Goal: Register for event/course

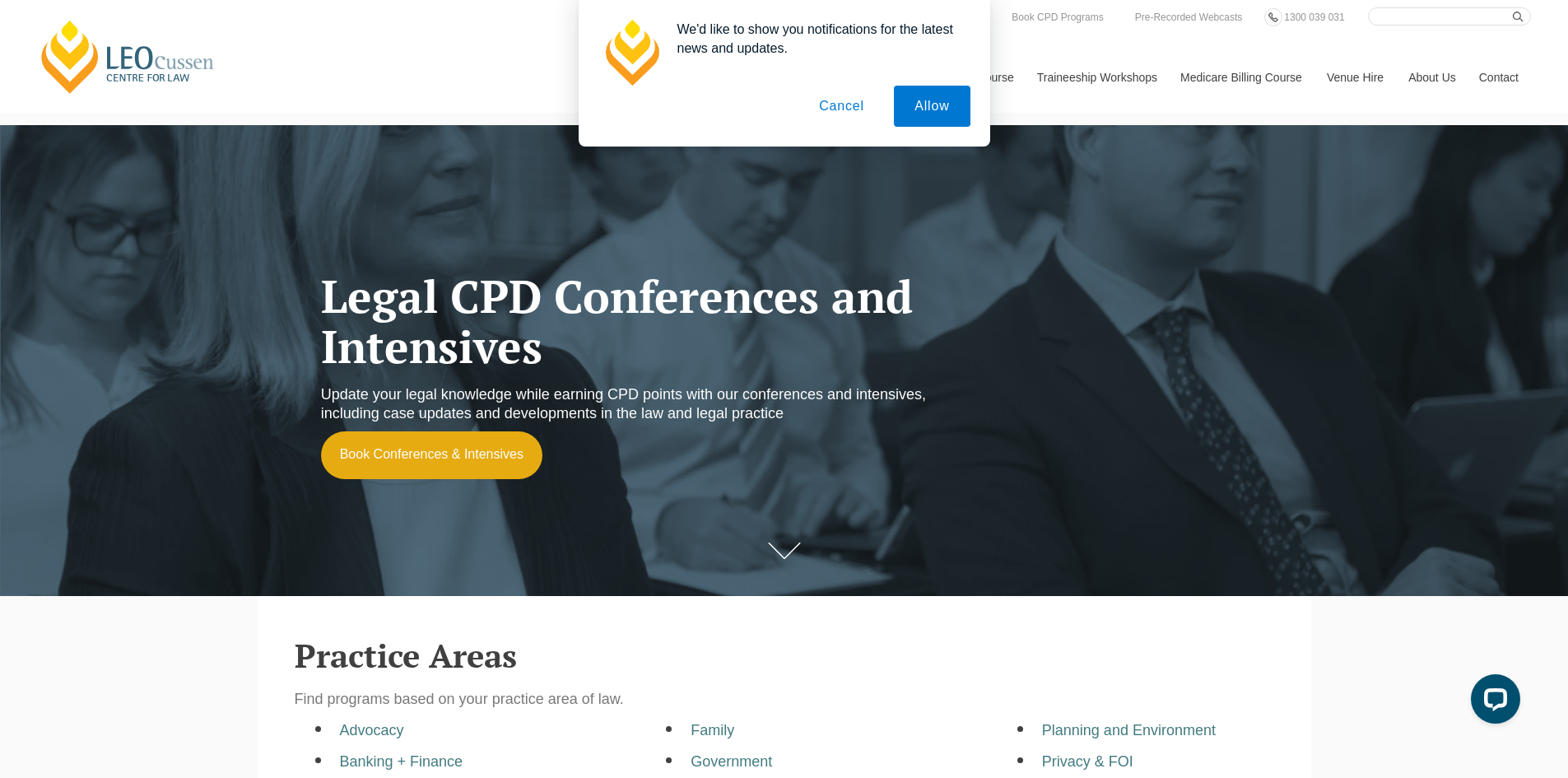
click at [853, 114] on button "Cancel" at bounding box center [841, 106] width 87 height 41
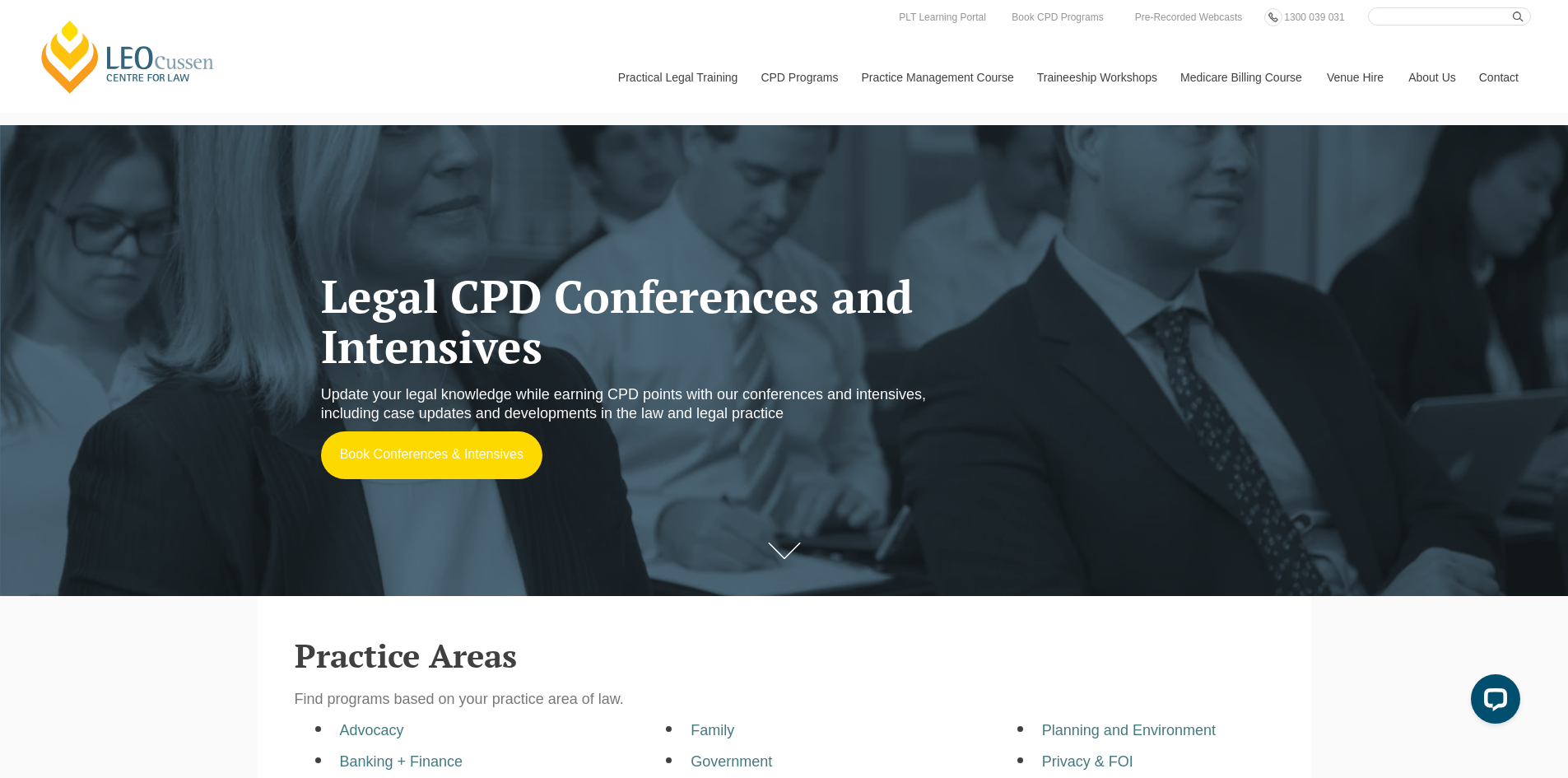
click at [431, 442] on link "Book Conferences & Intensives" at bounding box center [432, 456] width 222 height 47
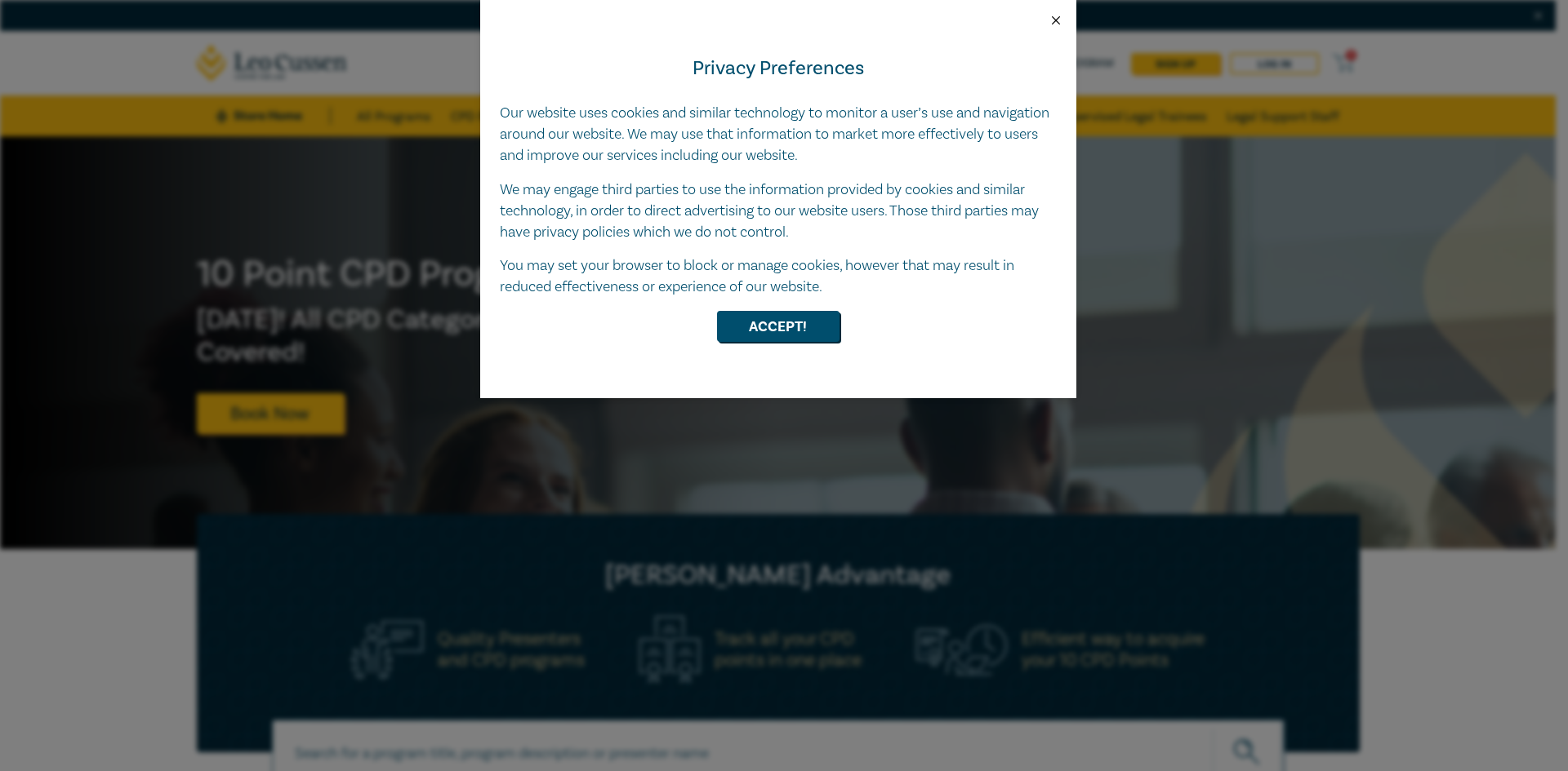
click at [1056, 21] on button "Close" at bounding box center [1056, 20] width 14 height 14
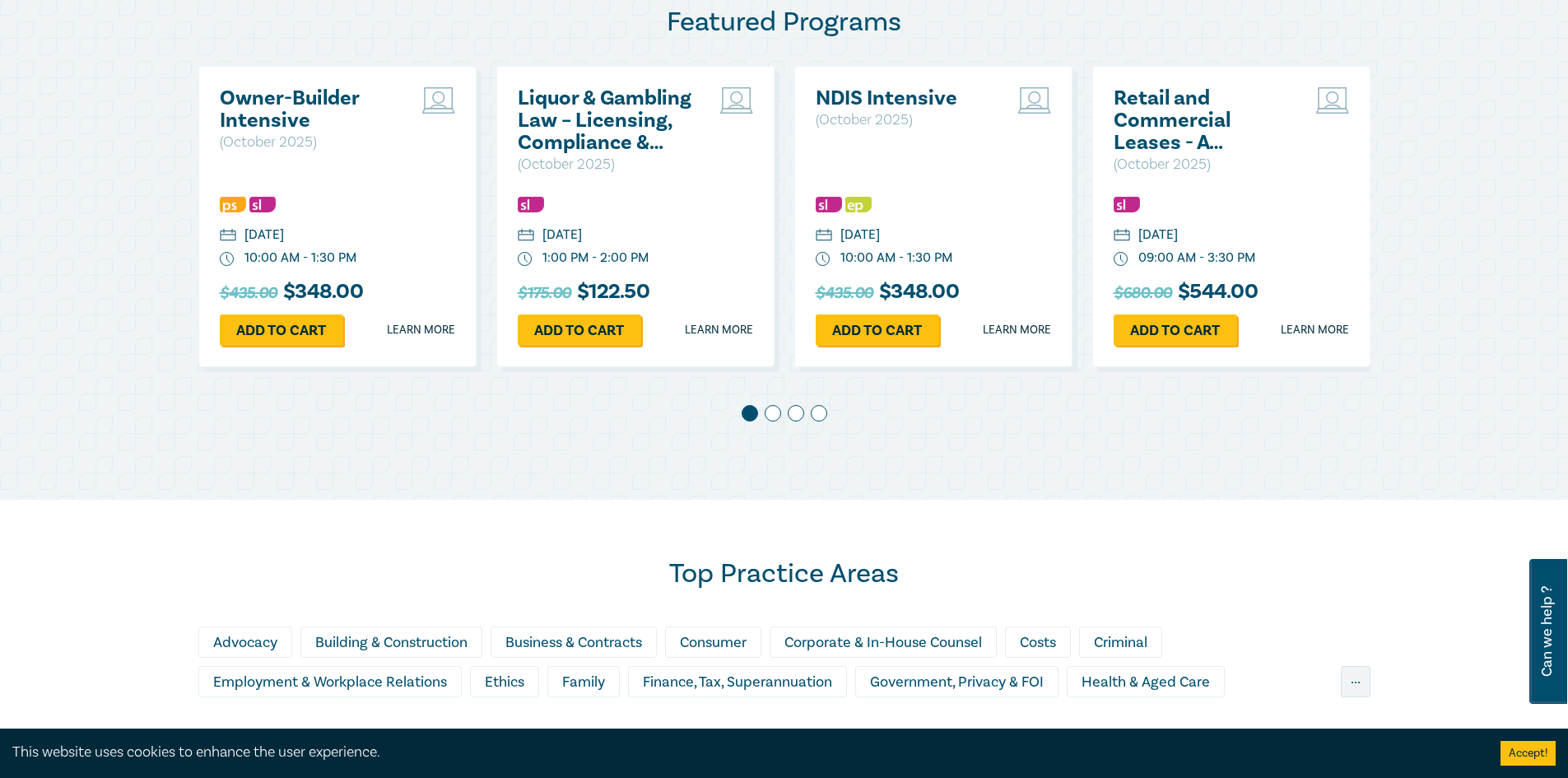
scroll to position [906, 0]
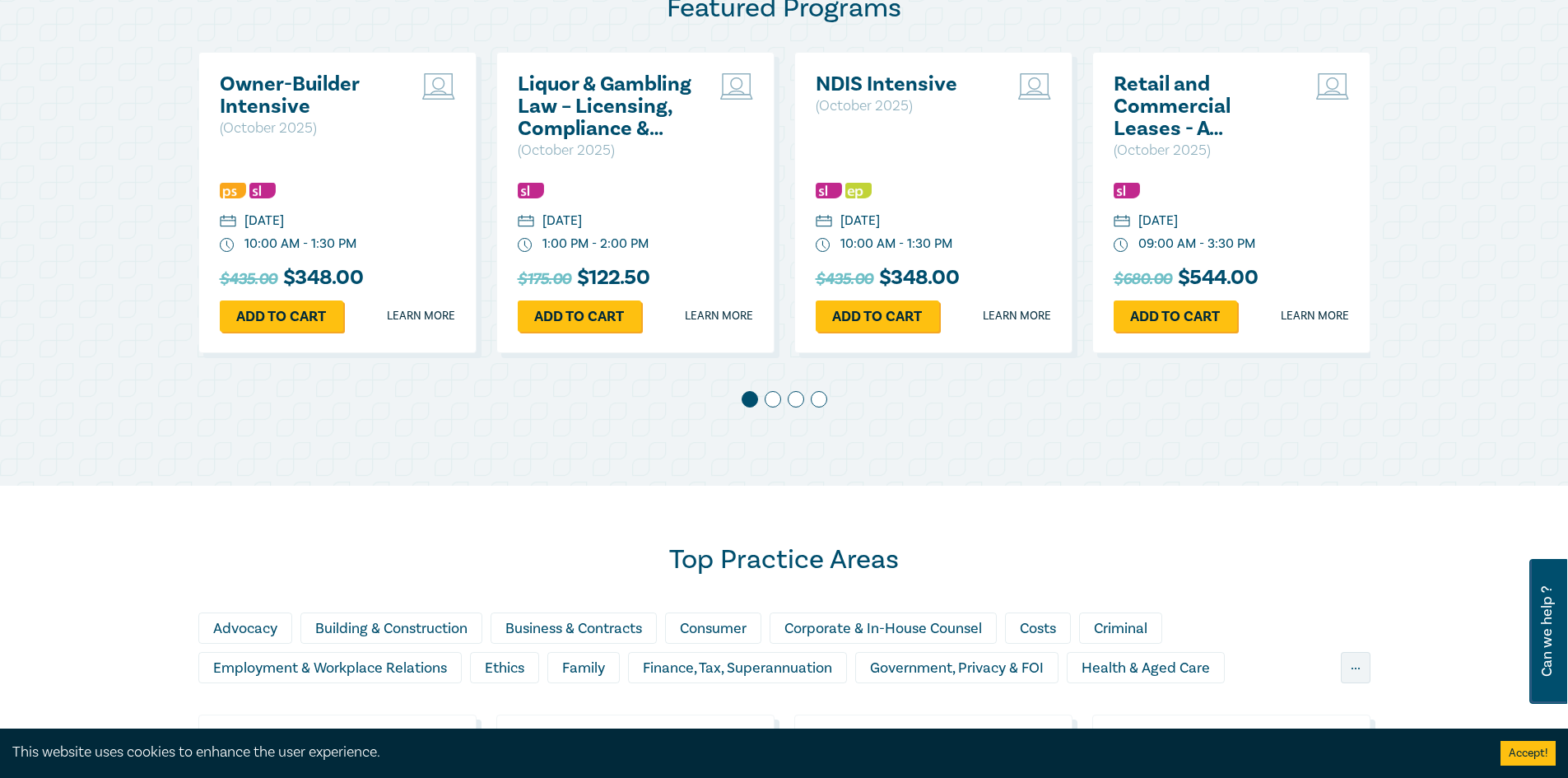
click at [774, 396] on span at bounding box center [773, 399] width 16 height 16
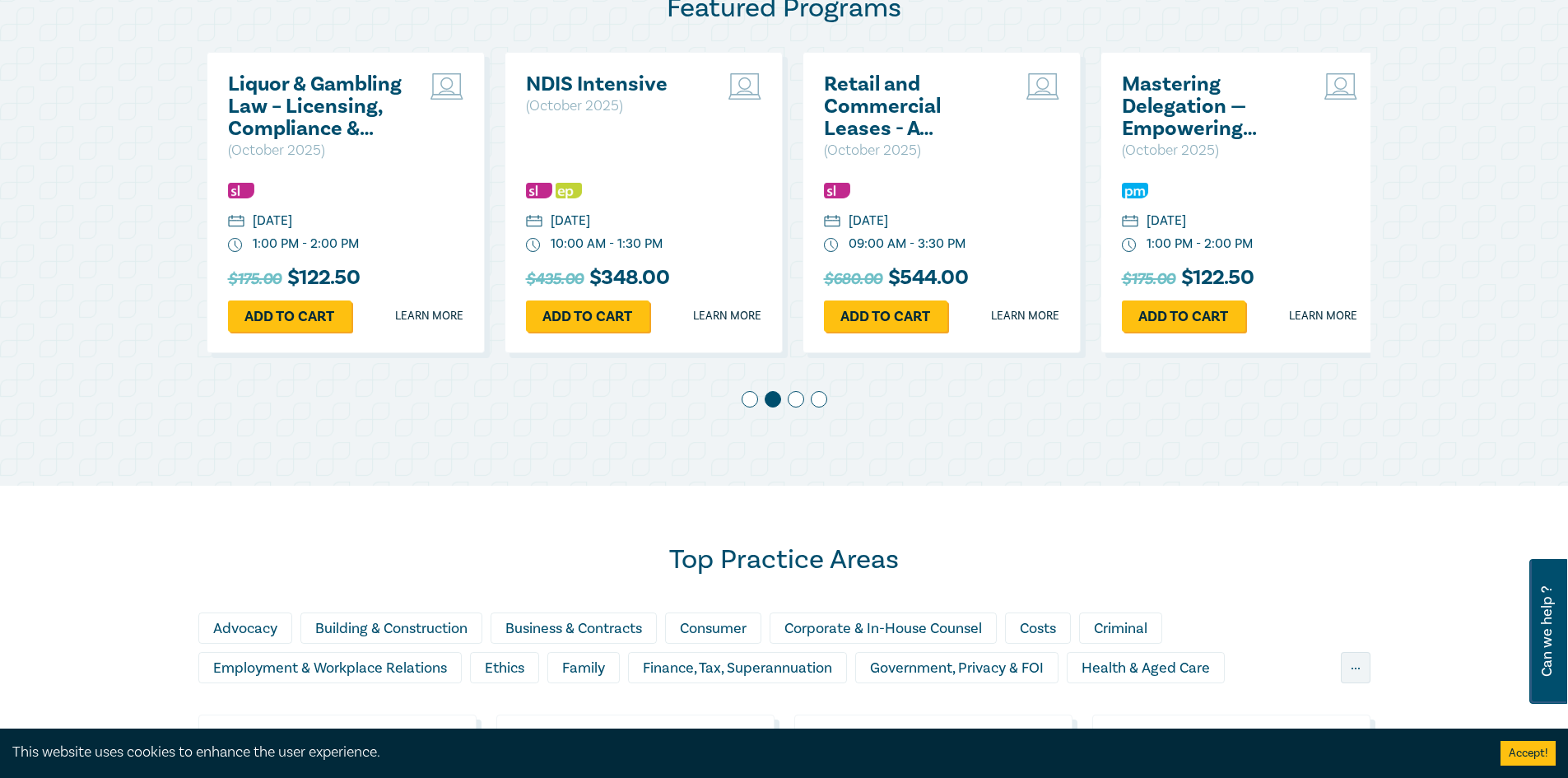
scroll to position [0, 298]
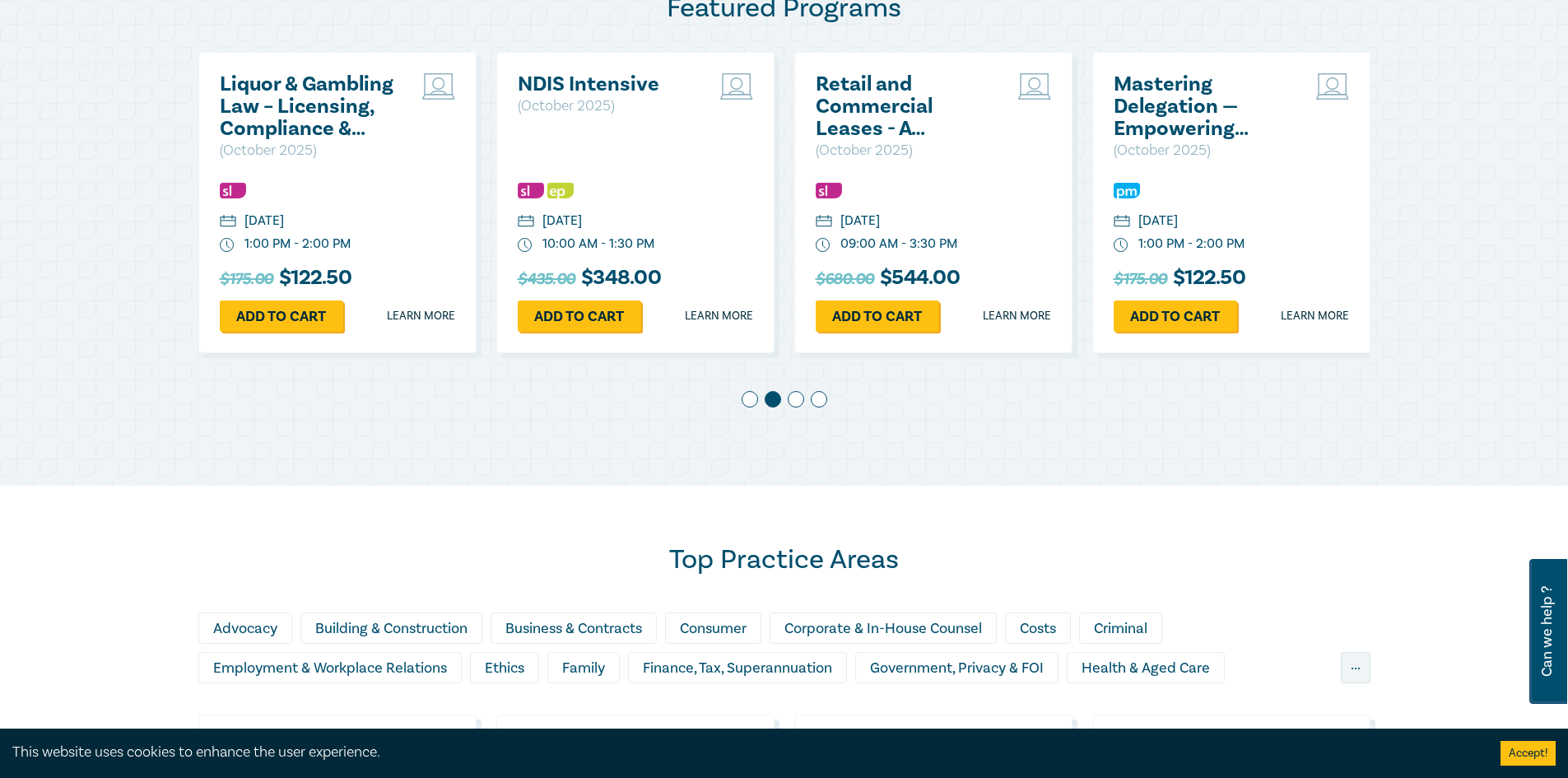
click at [795, 401] on span at bounding box center [796, 399] width 16 height 16
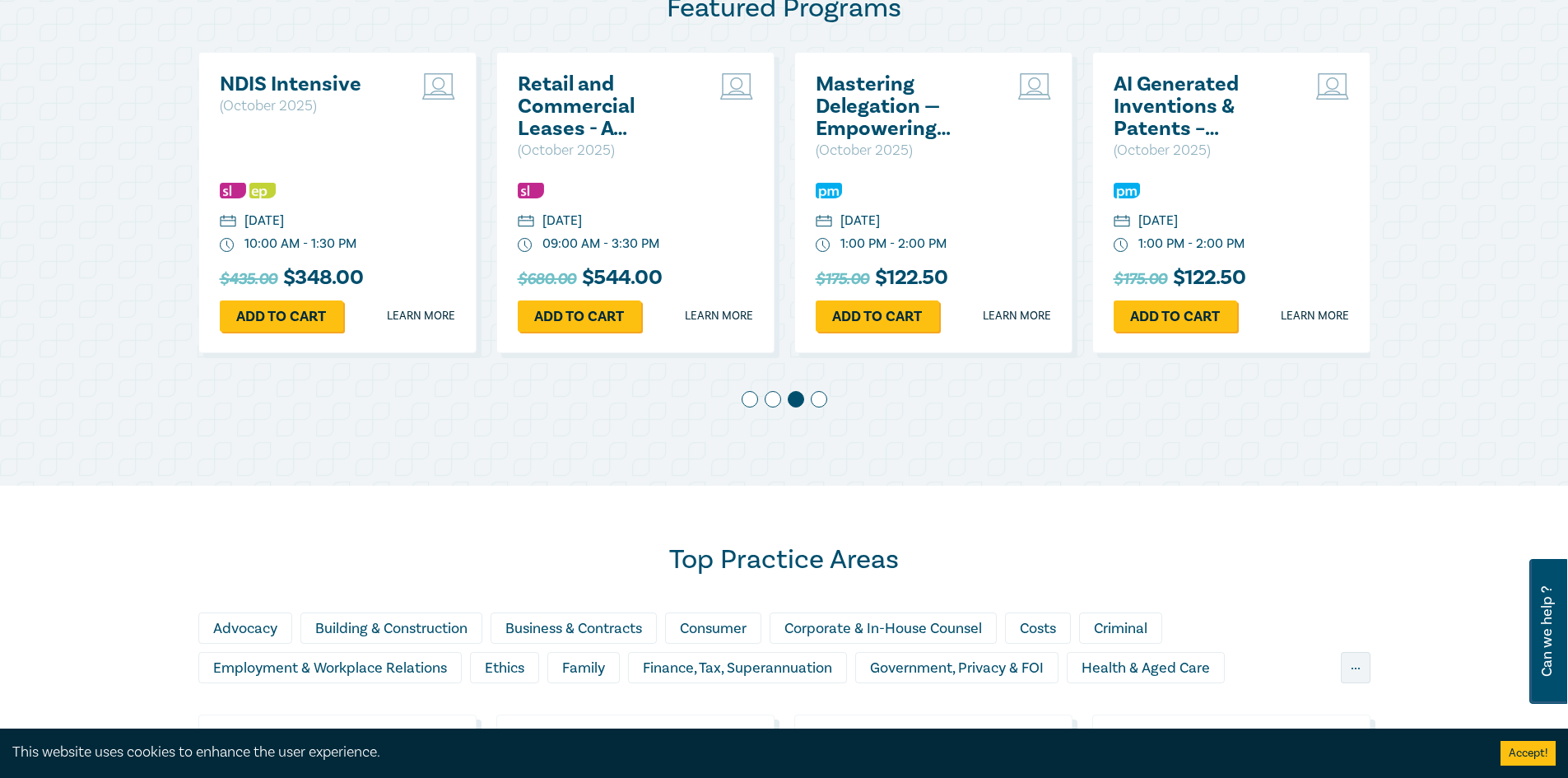
click at [824, 401] on span at bounding box center [819, 399] width 16 height 16
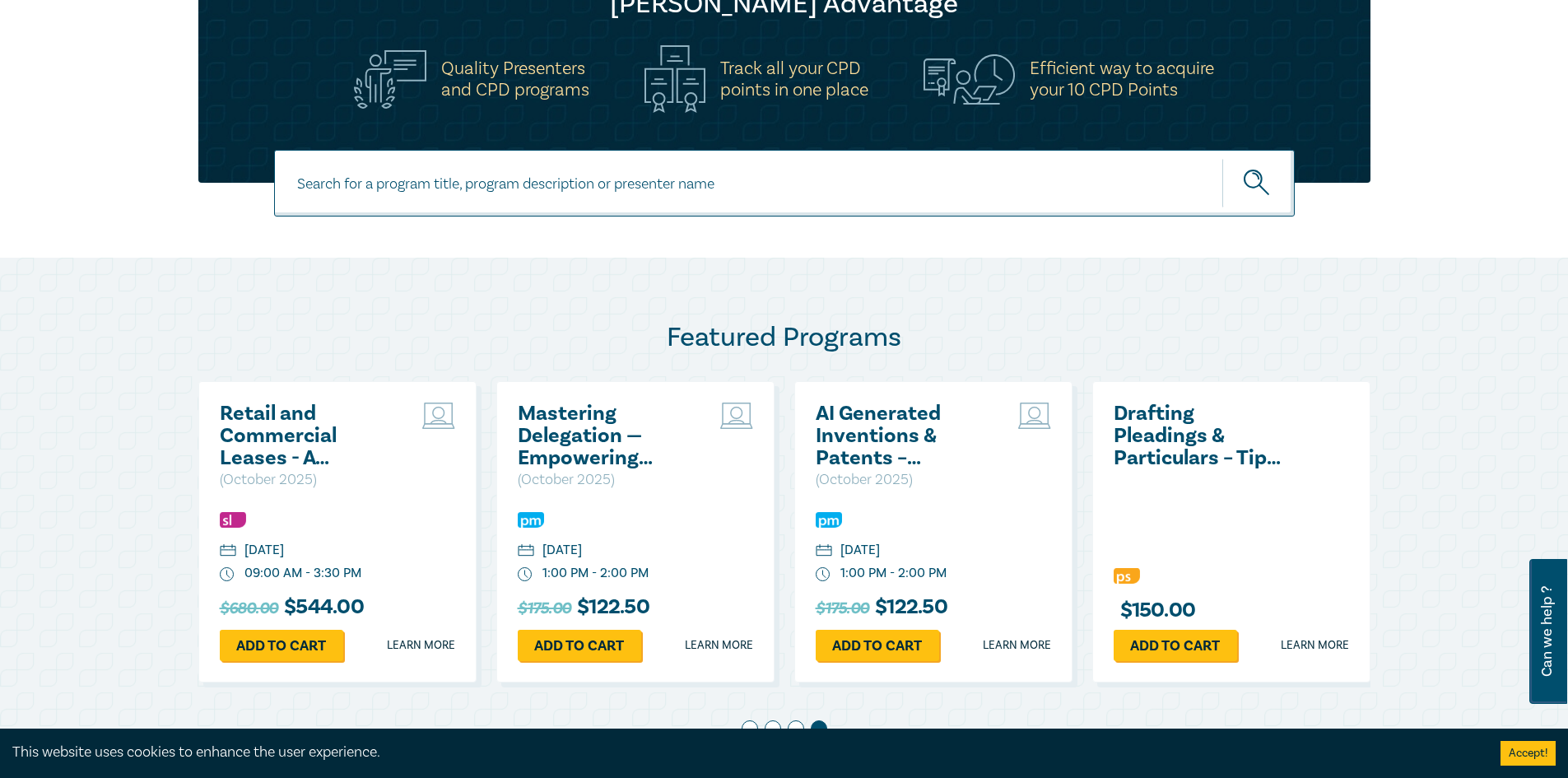
scroll to position [659, 0]
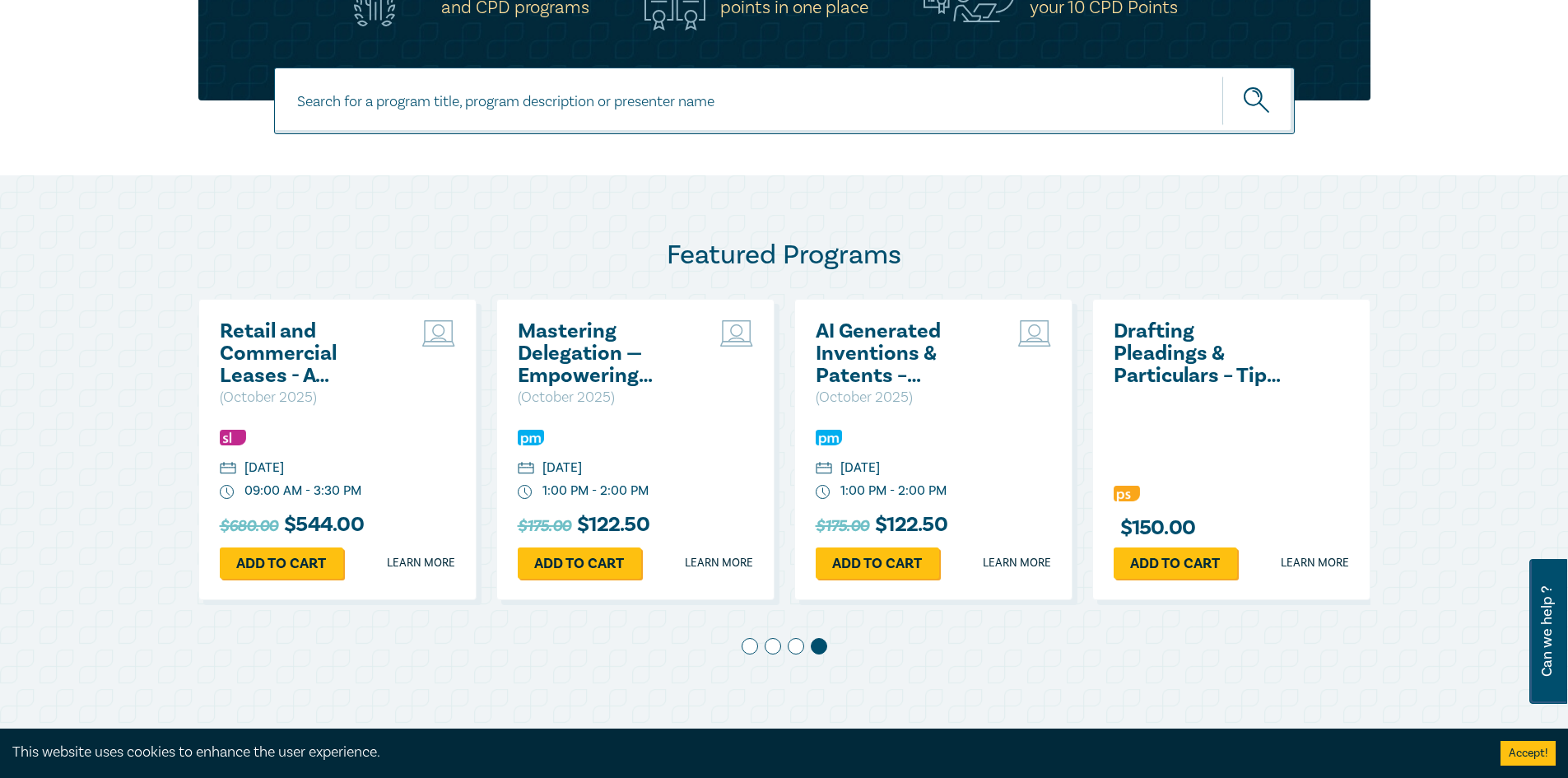
click at [847, 352] on h2 "AI Generated Inventions & Patents – Navigating Legal Uncertainty" at bounding box center [904, 353] width 177 height 67
click at [1012, 559] on link "Learn more" at bounding box center [1017, 563] width 68 height 16
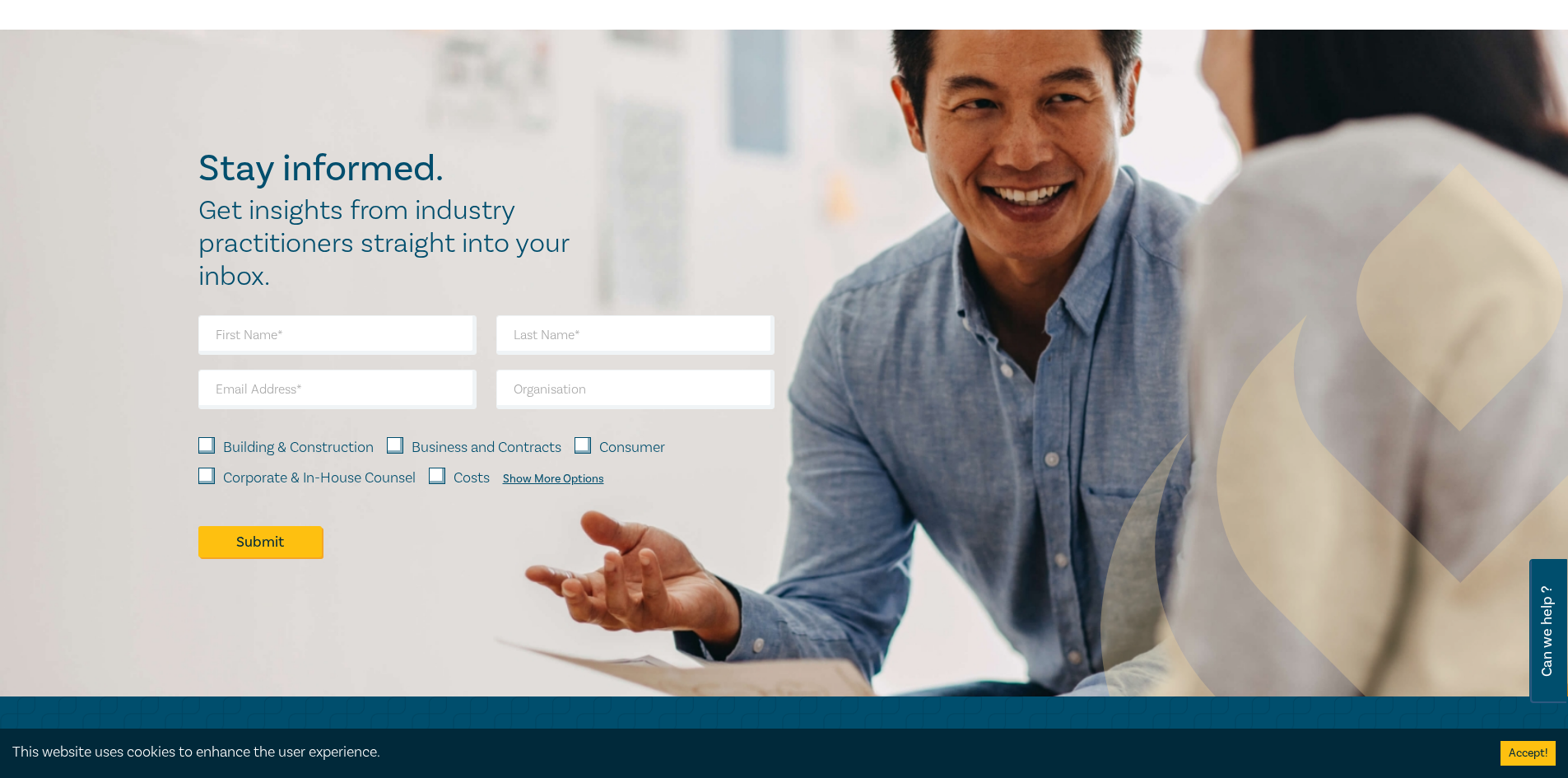
scroll to position [659, 0]
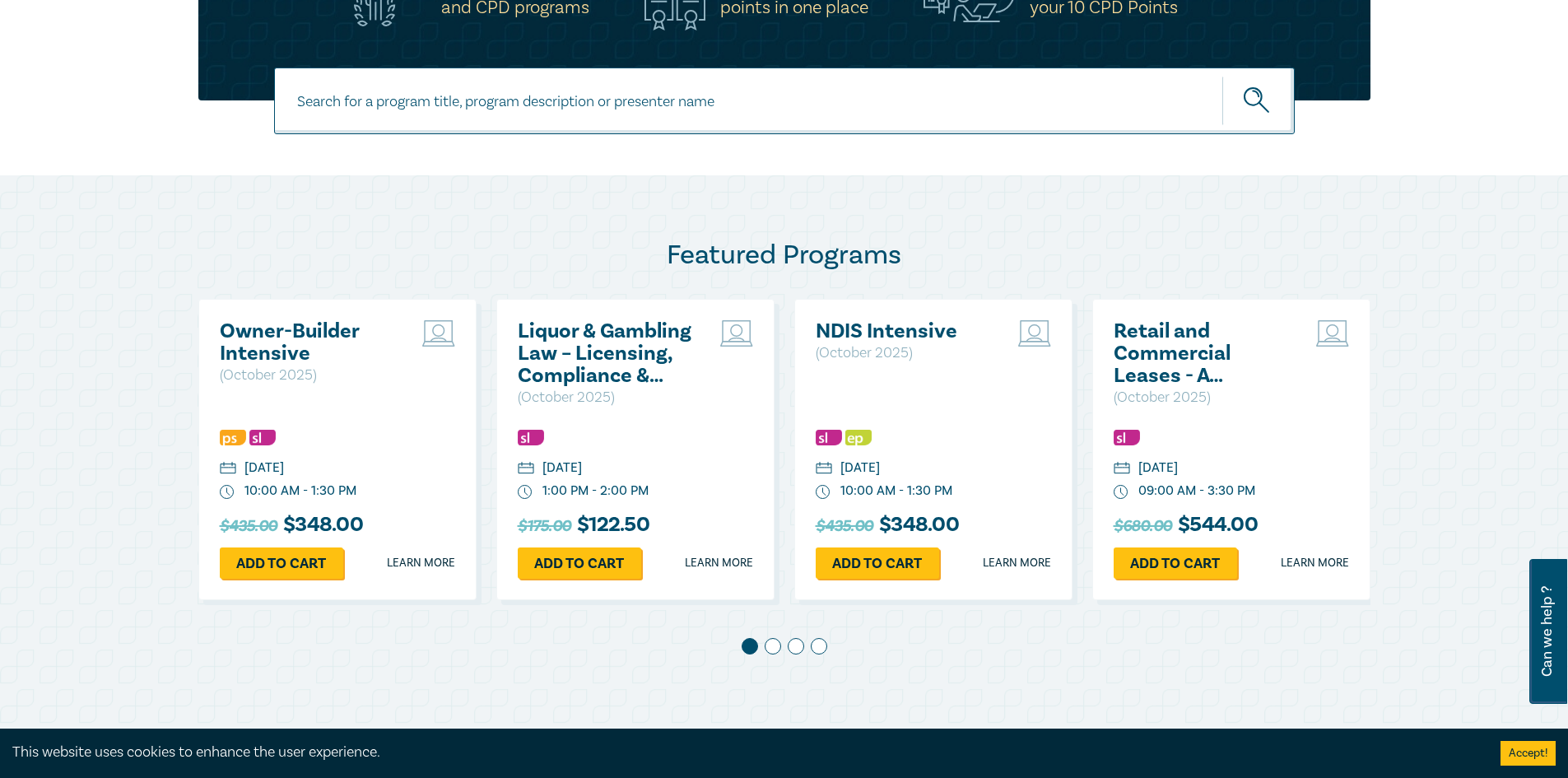
click at [772, 647] on span at bounding box center [773, 647] width 16 height 16
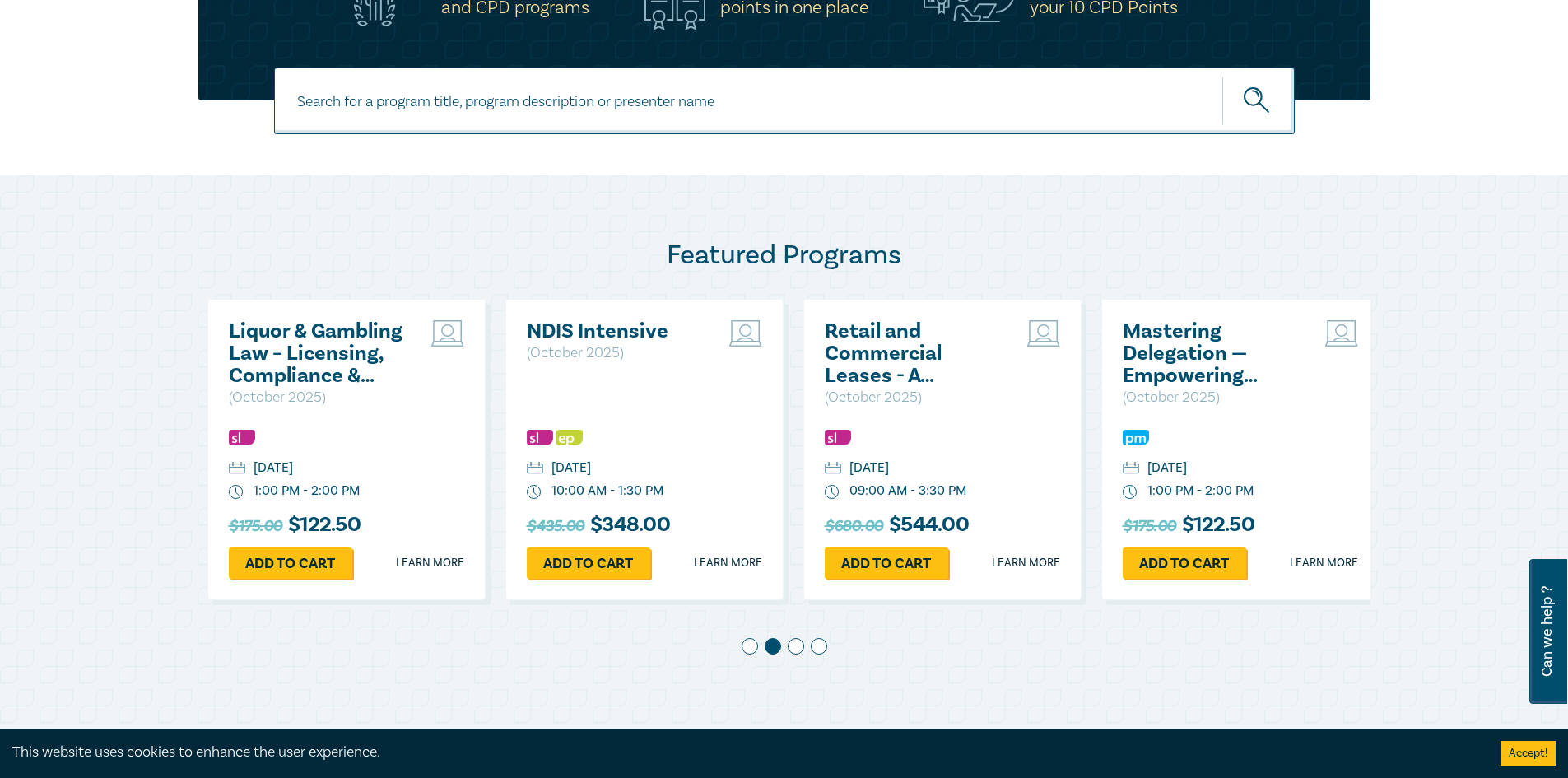
scroll to position [0, 298]
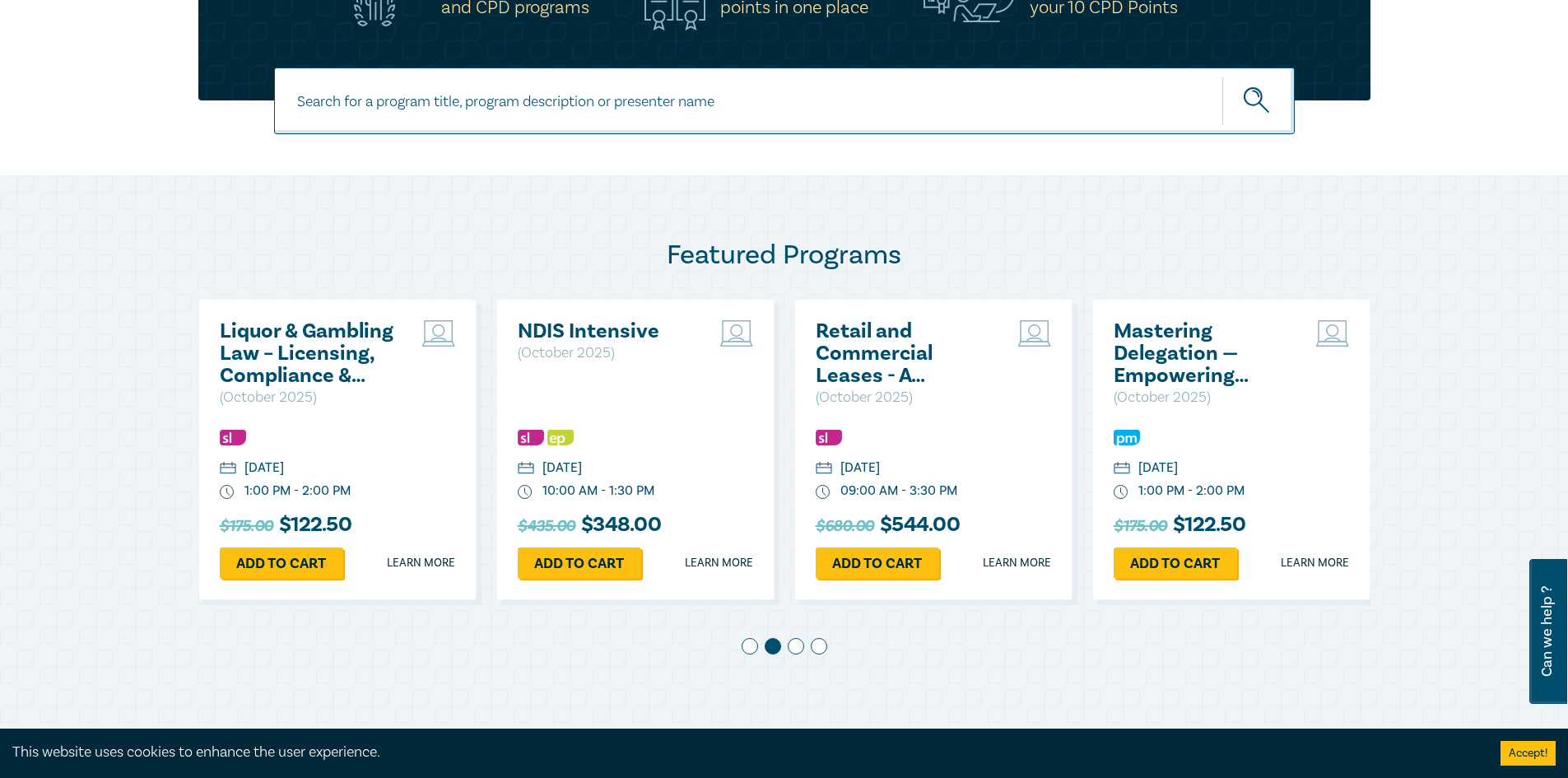
click at [798, 648] on span at bounding box center [796, 647] width 16 height 16
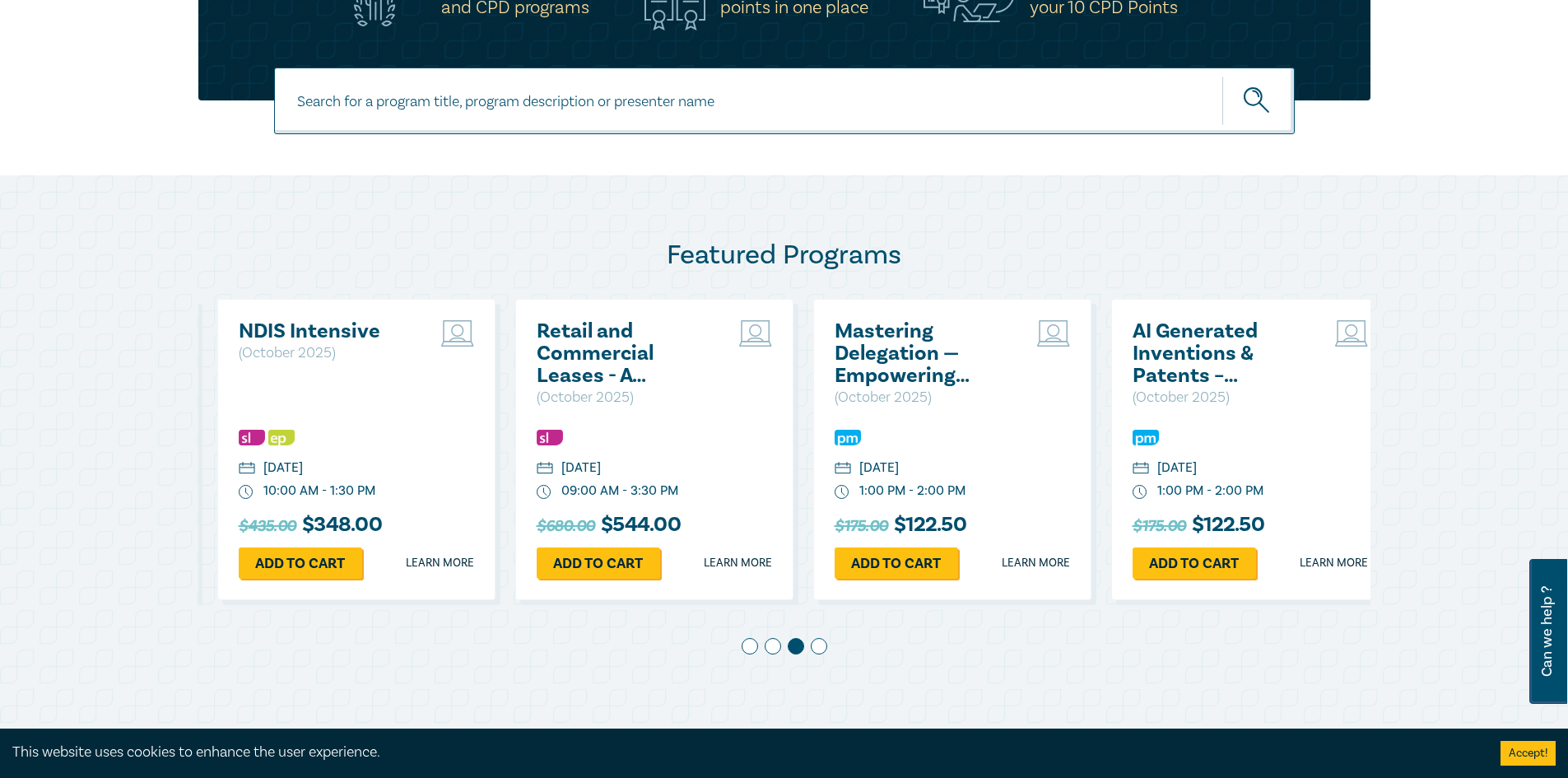
scroll to position [0, 596]
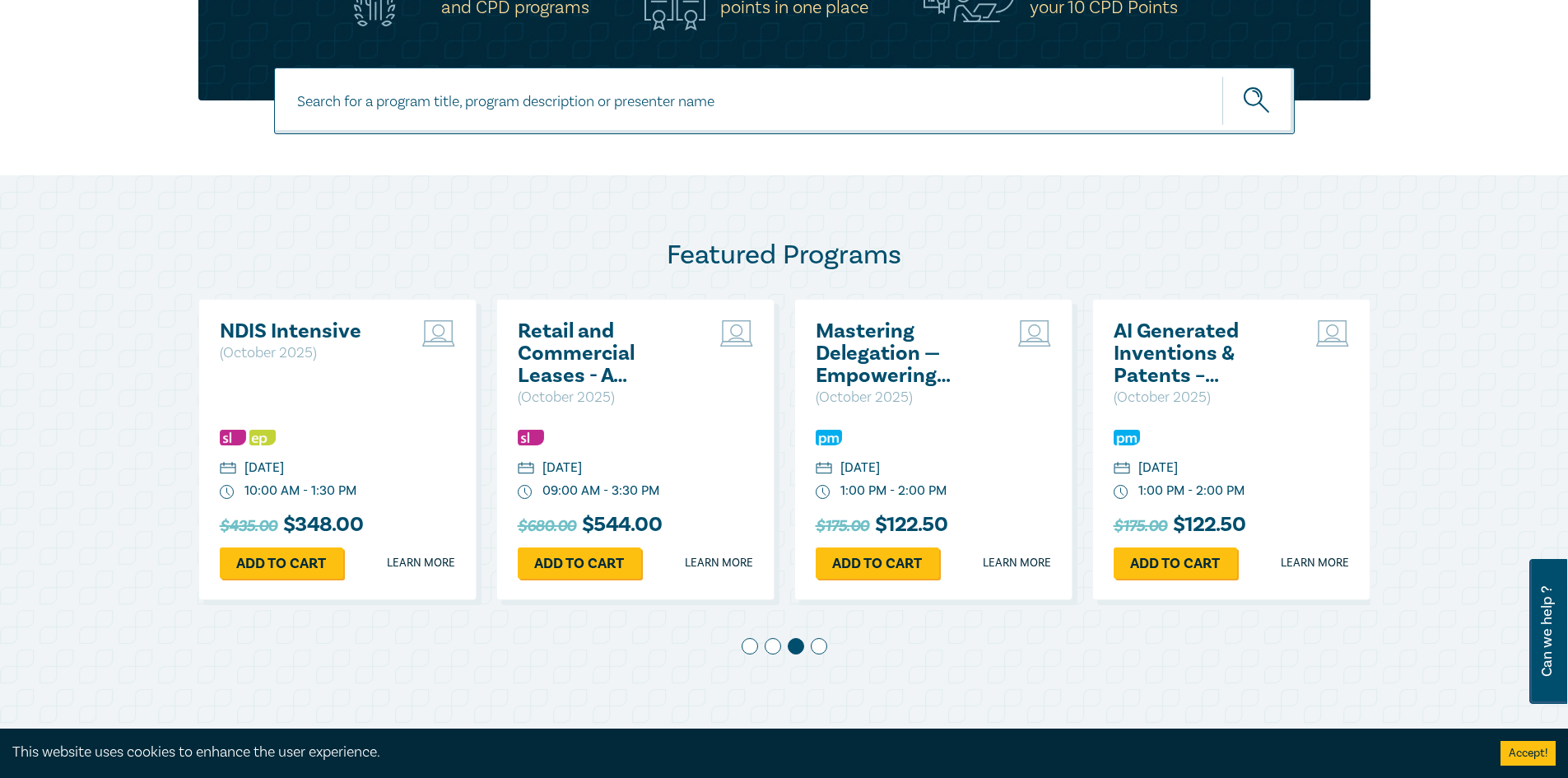
click at [836, 438] on img at bounding box center [829, 437] width 26 height 16
click at [820, 638] on span at bounding box center [819, 647] width 16 height 16
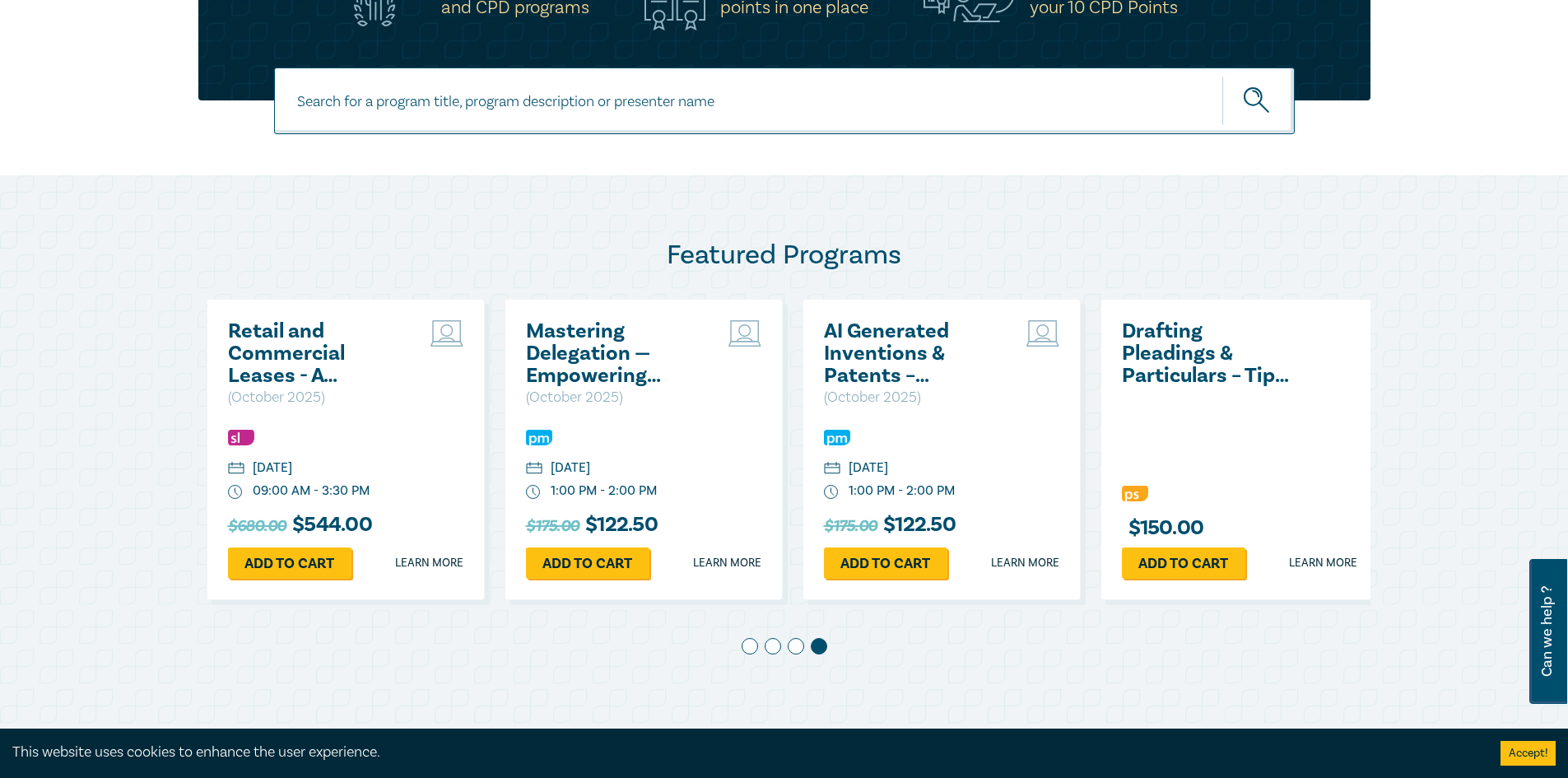
scroll to position [0, 894]
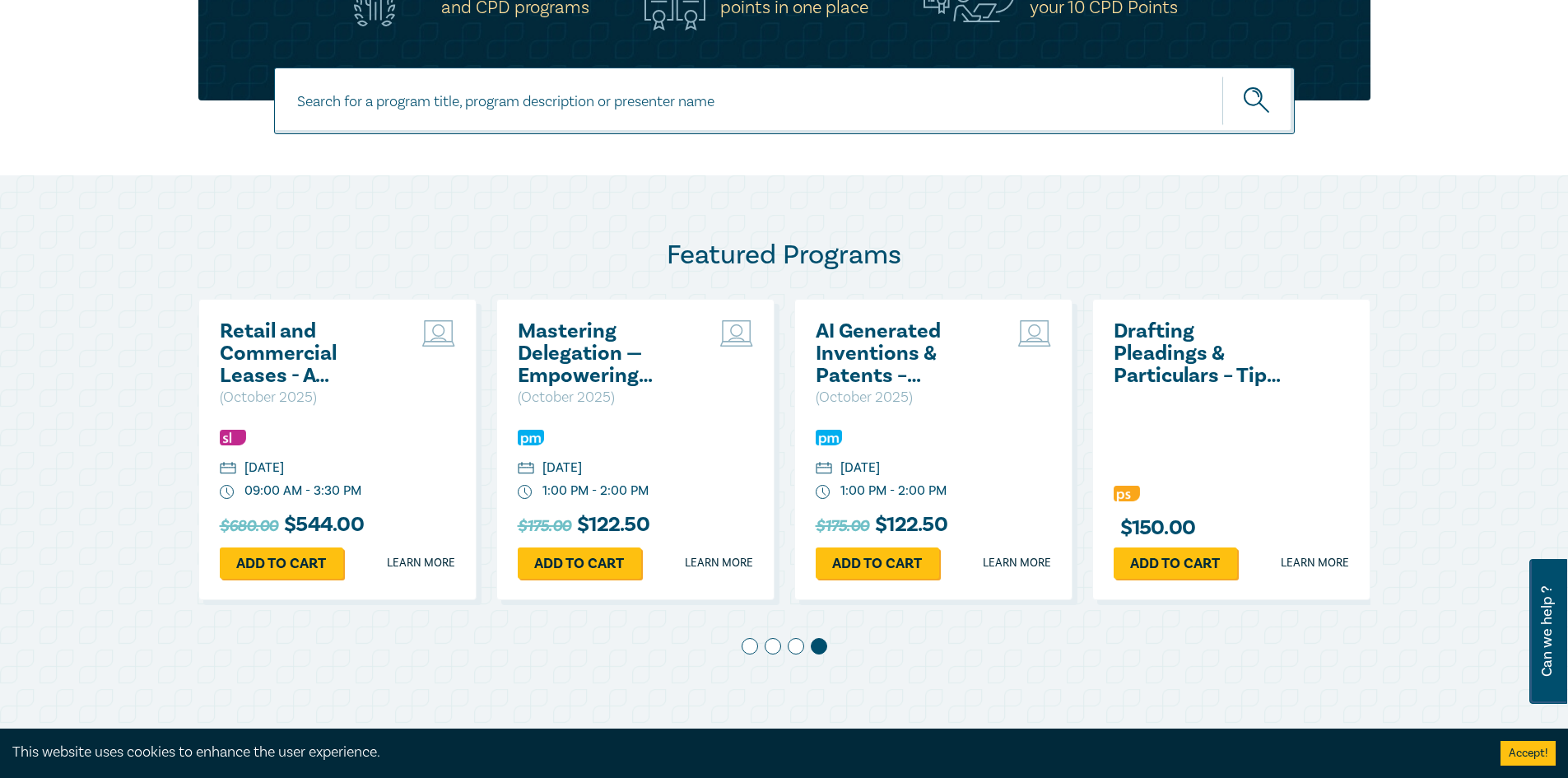
click at [795, 645] on span at bounding box center [796, 647] width 16 height 16
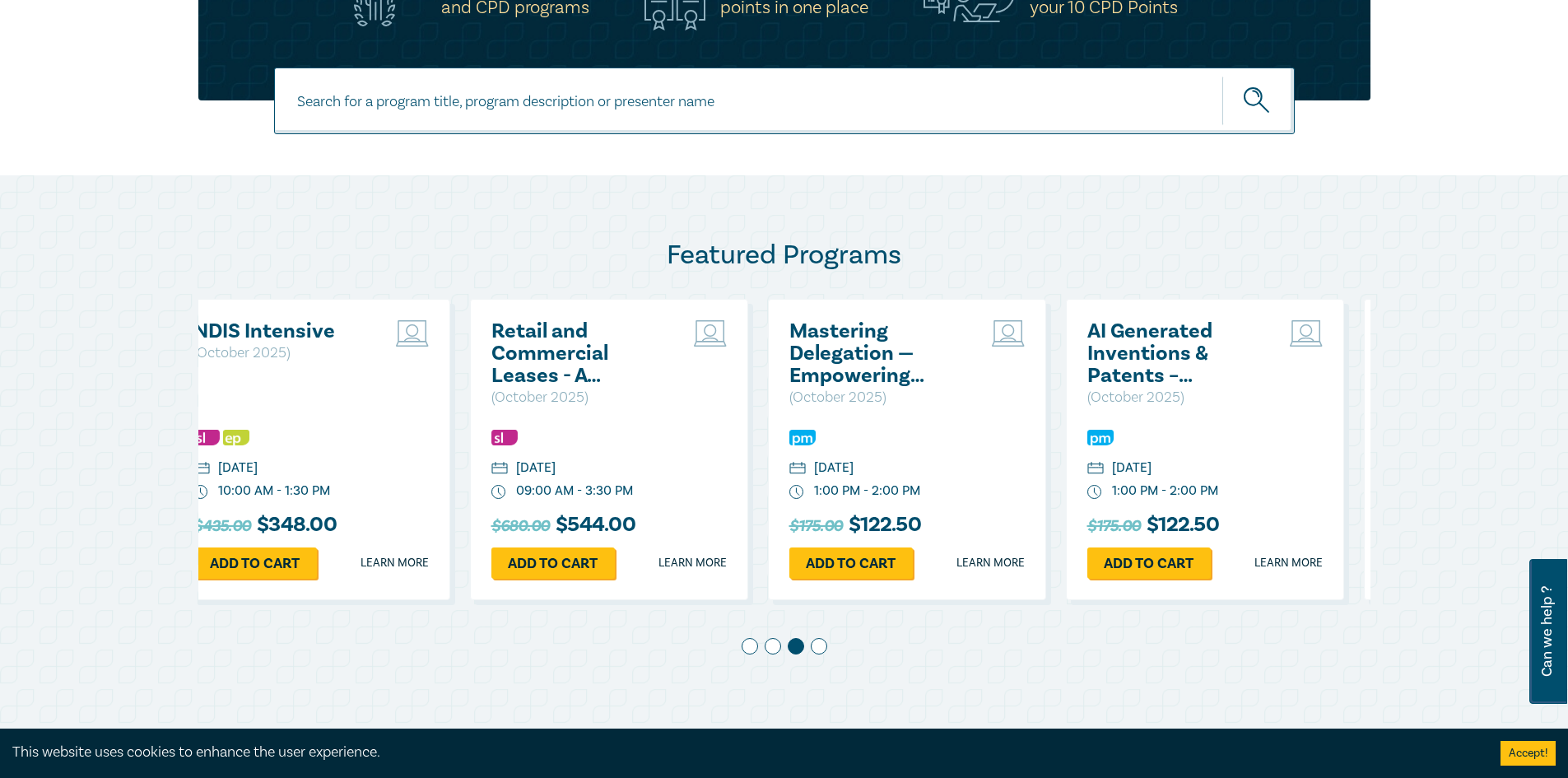
scroll to position [0, 596]
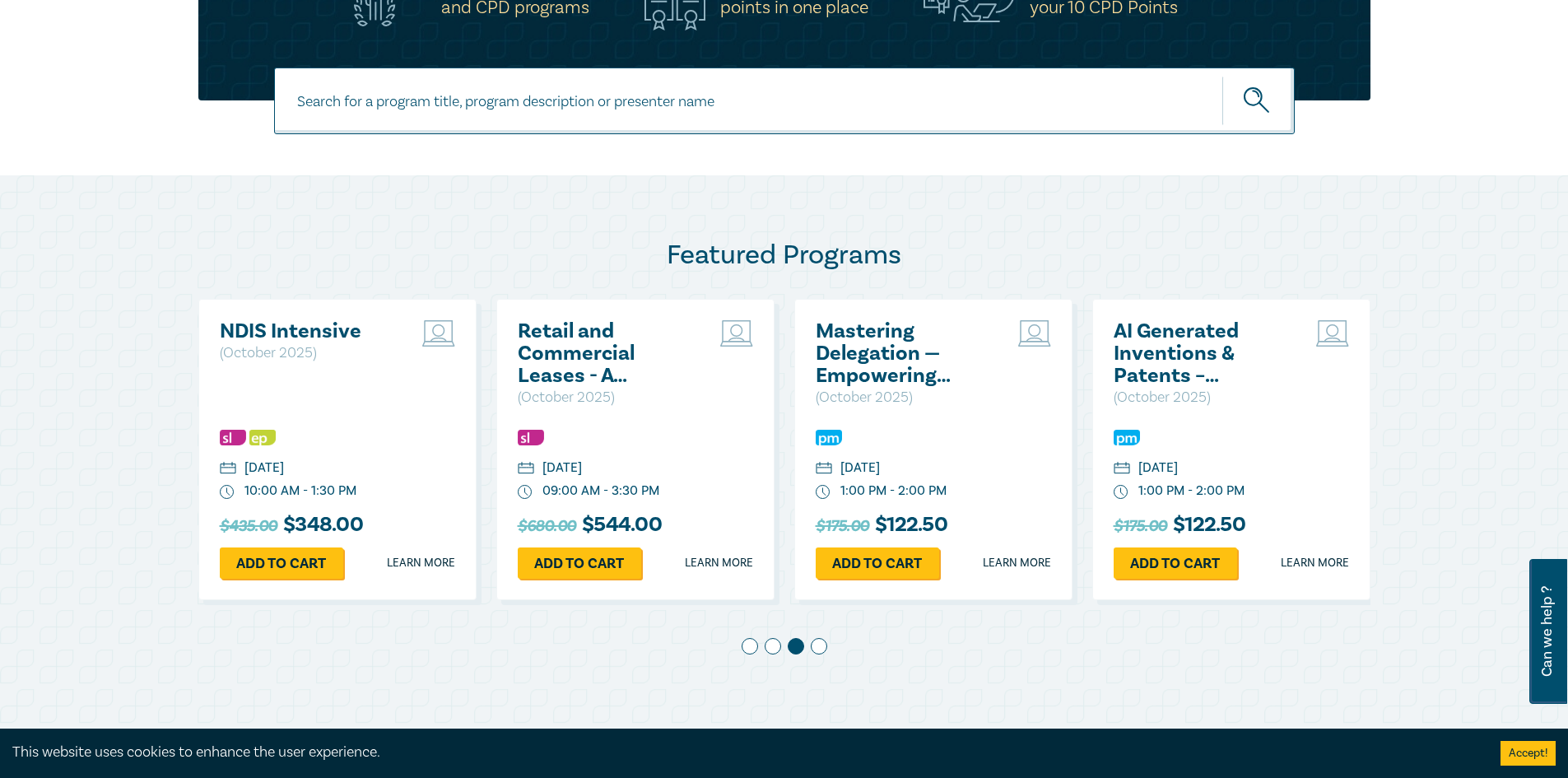
click at [762, 655] on div at bounding box center [784, 649] width 1172 height 23
click at [758, 652] on div at bounding box center [784, 649] width 1172 height 23
click at [764, 650] on div at bounding box center [784, 649] width 1172 height 23
click at [773, 647] on span at bounding box center [773, 647] width 16 height 16
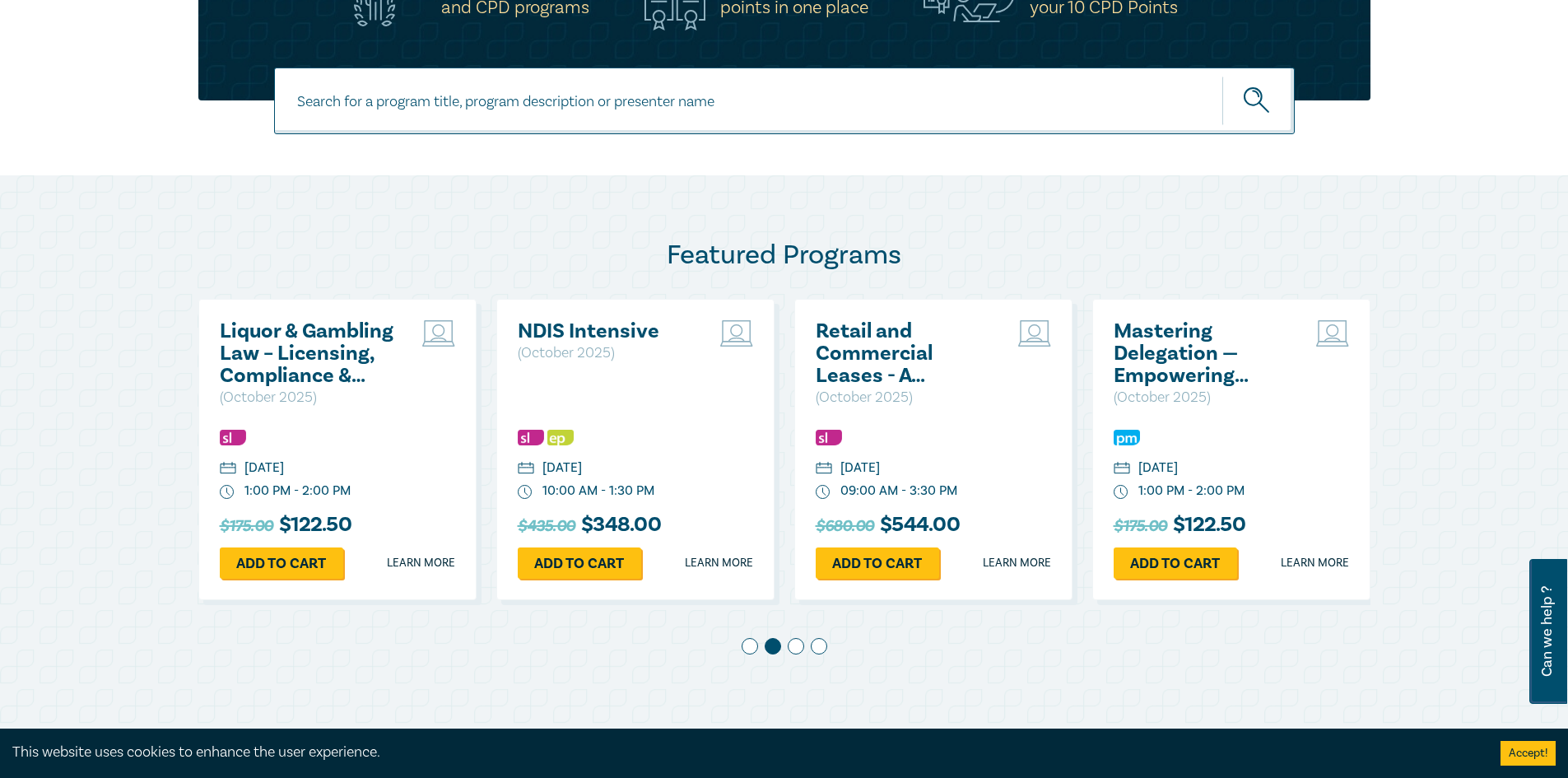
click at [750, 650] on span at bounding box center [750, 647] width 16 height 16
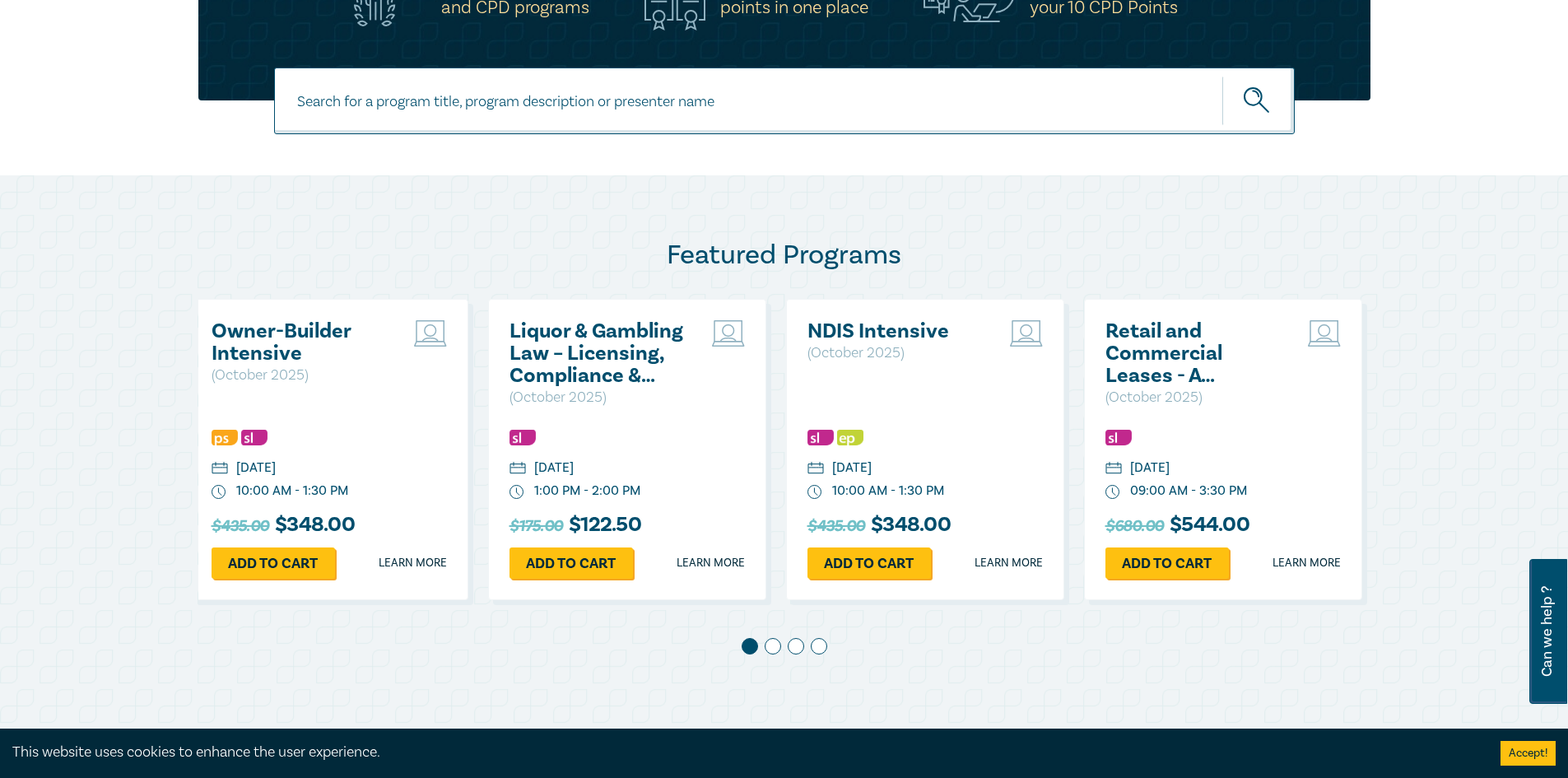
scroll to position [0, 0]
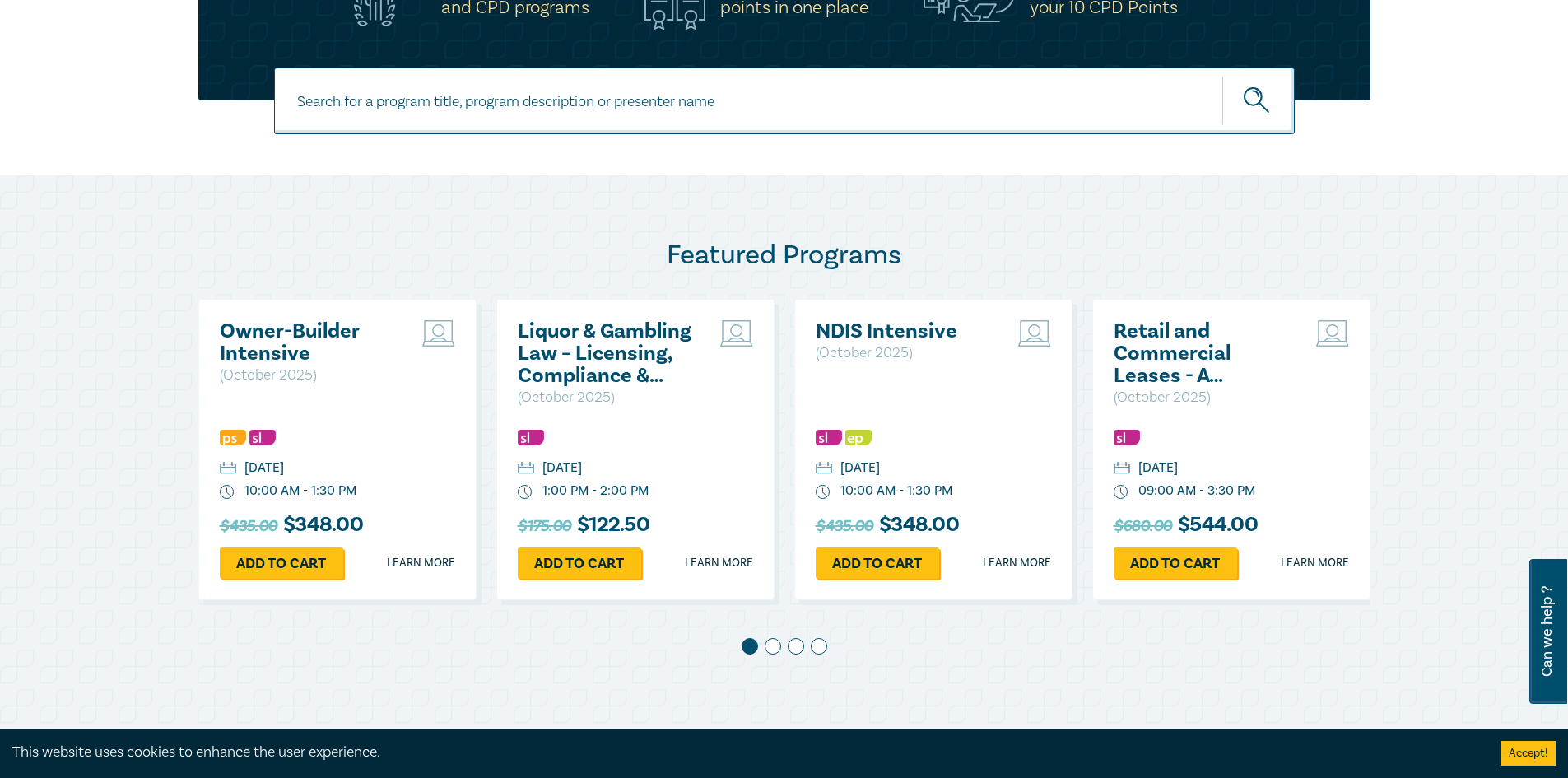
click at [772, 650] on span at bounding box center [773, 647] width 16 height 16
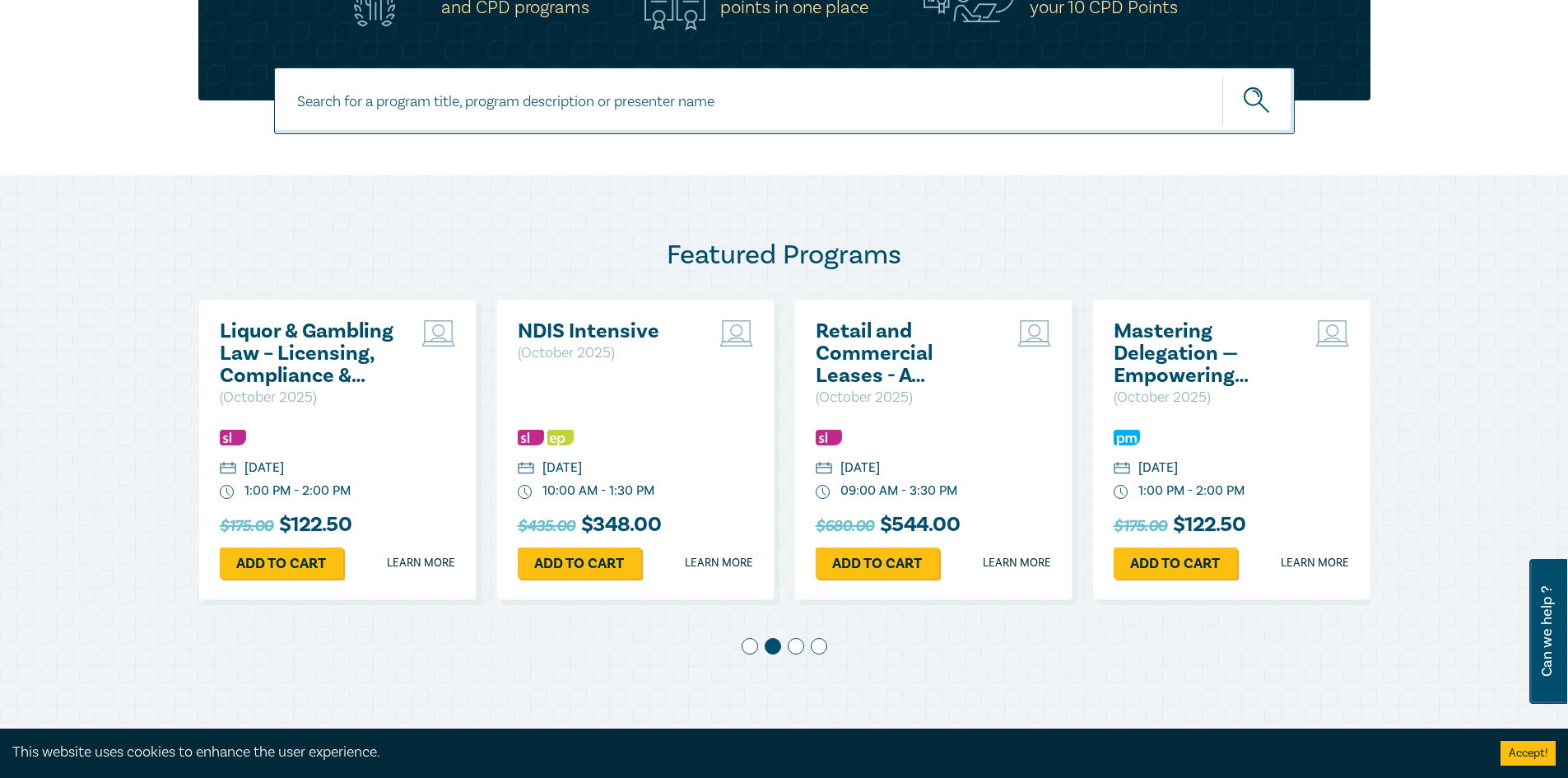
click at [795, 650] on span at bounding box center [796, 647] width 16 height 16
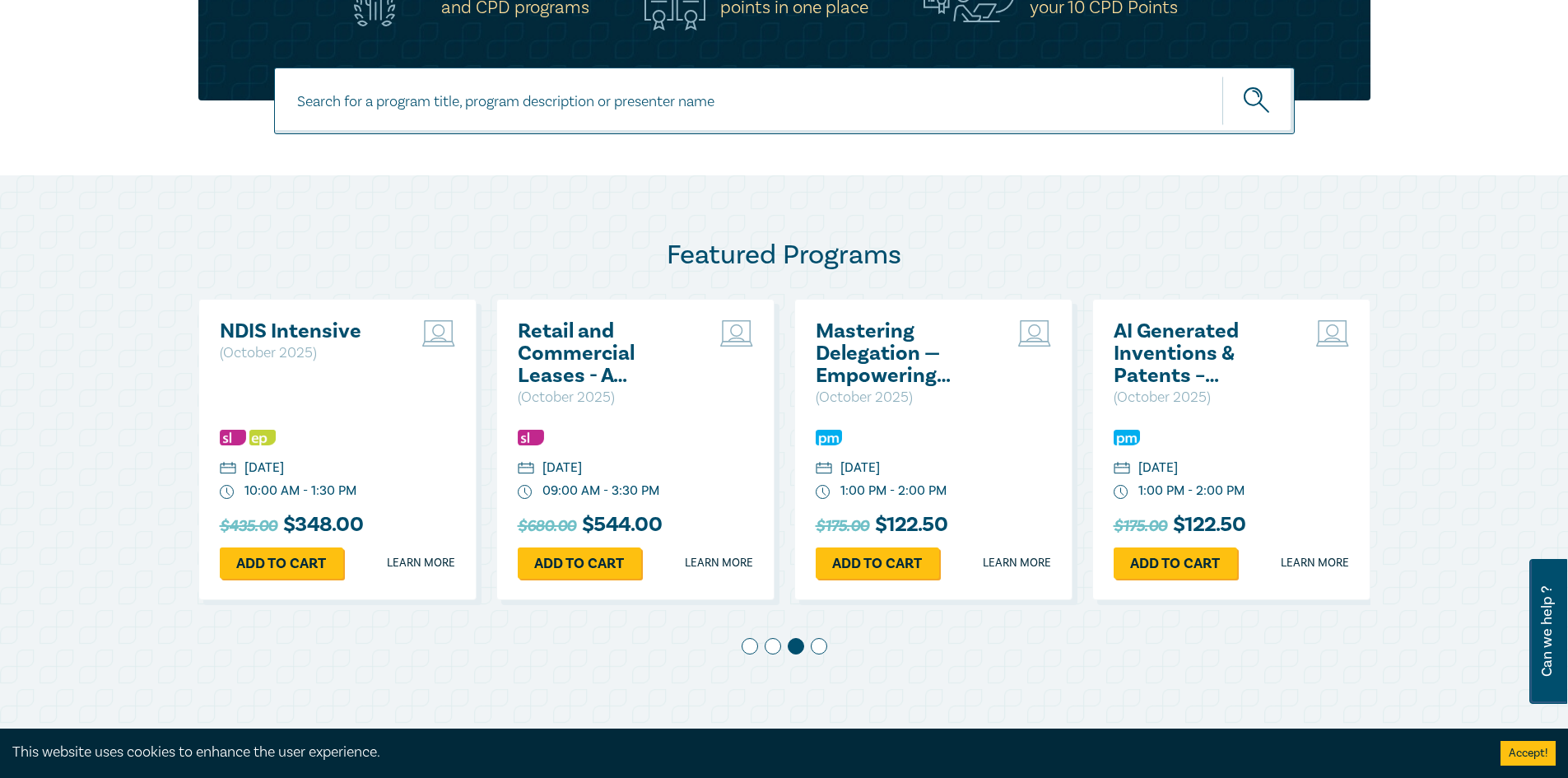
click at [821, 647] on span at bounding box center [819, 647] width 16 height 16
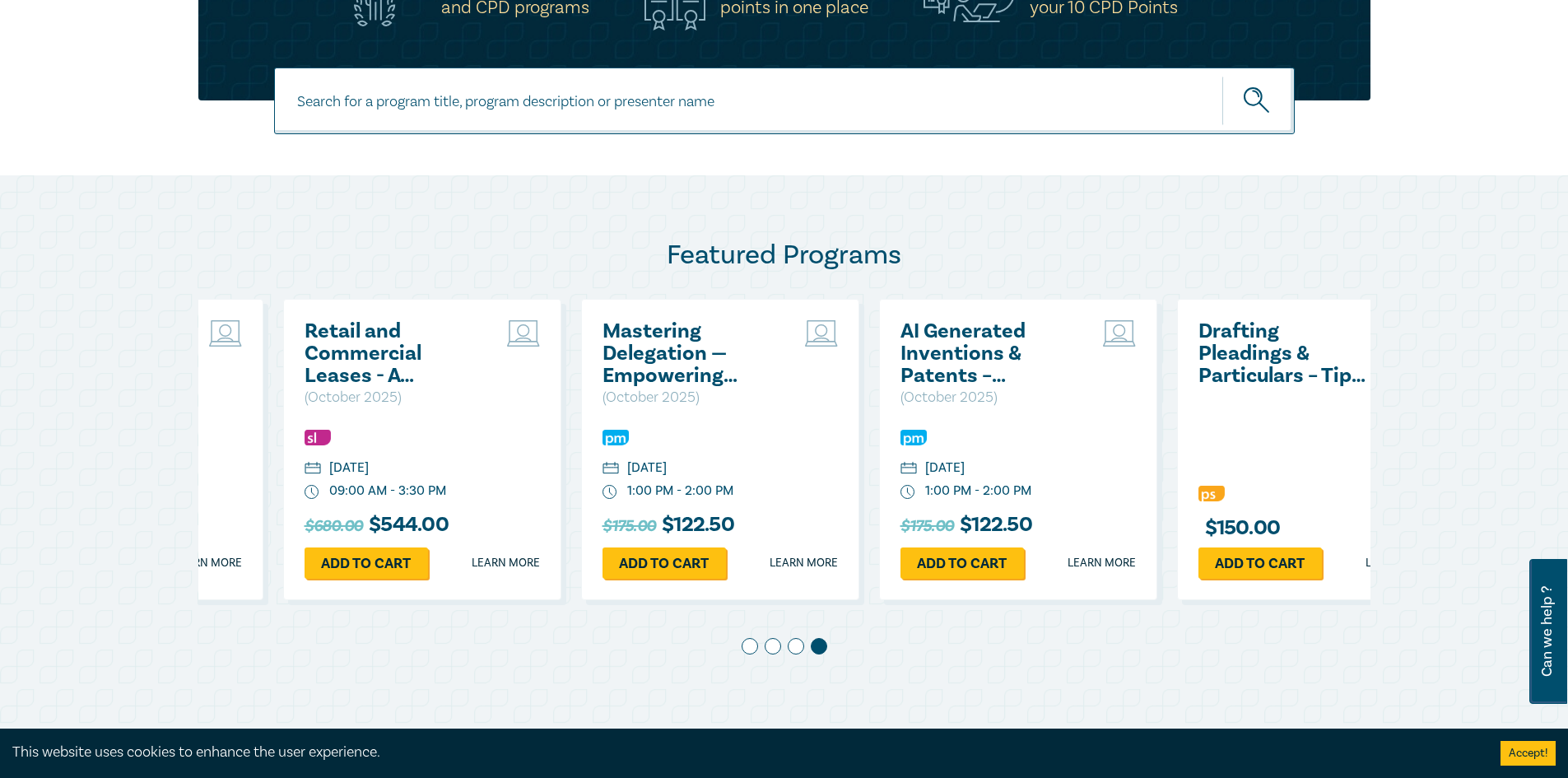
scroll to position [0, 894]
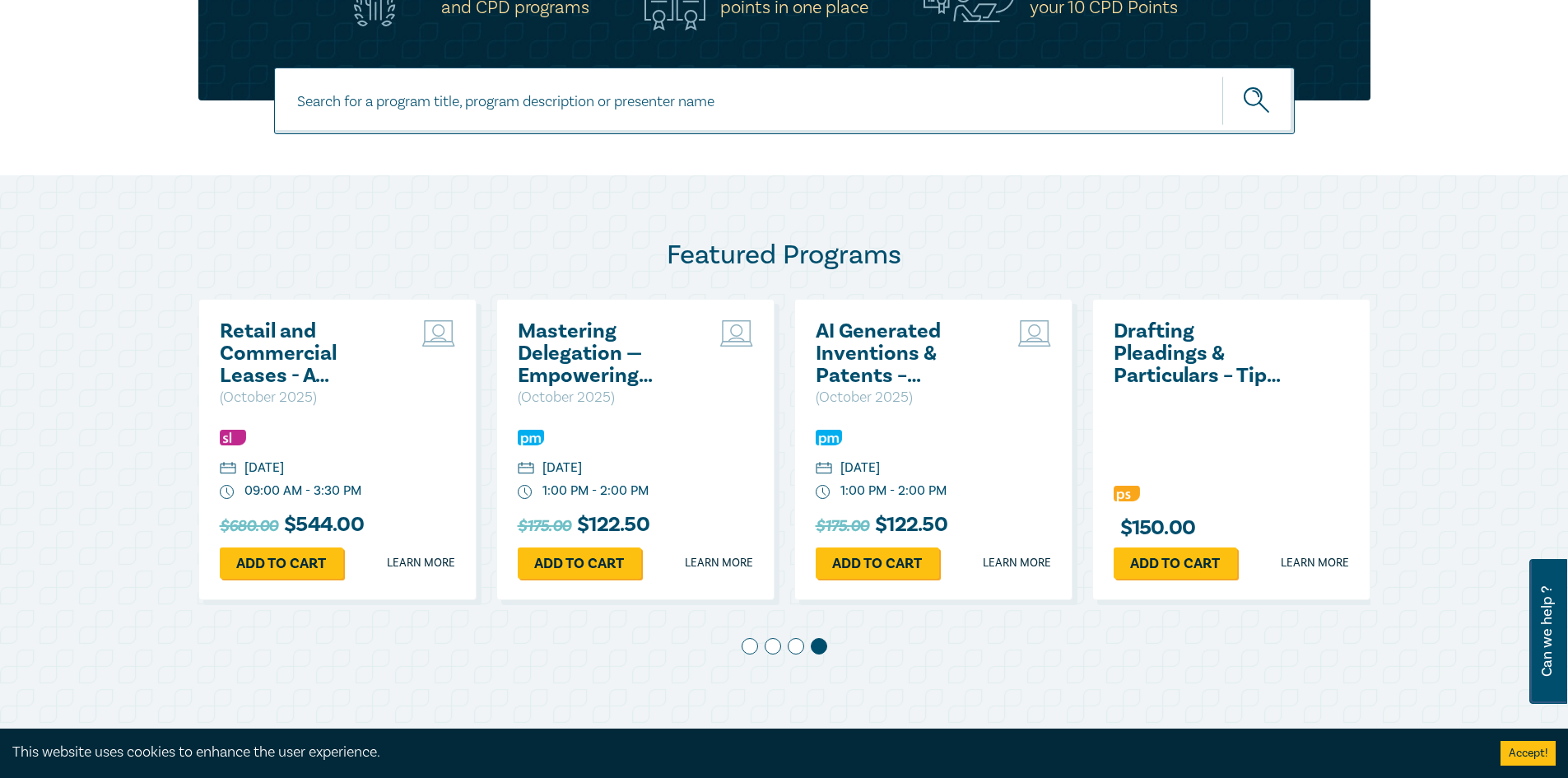
click at [789, 647] on span at bounding box center [796, 647] width 16 height 16
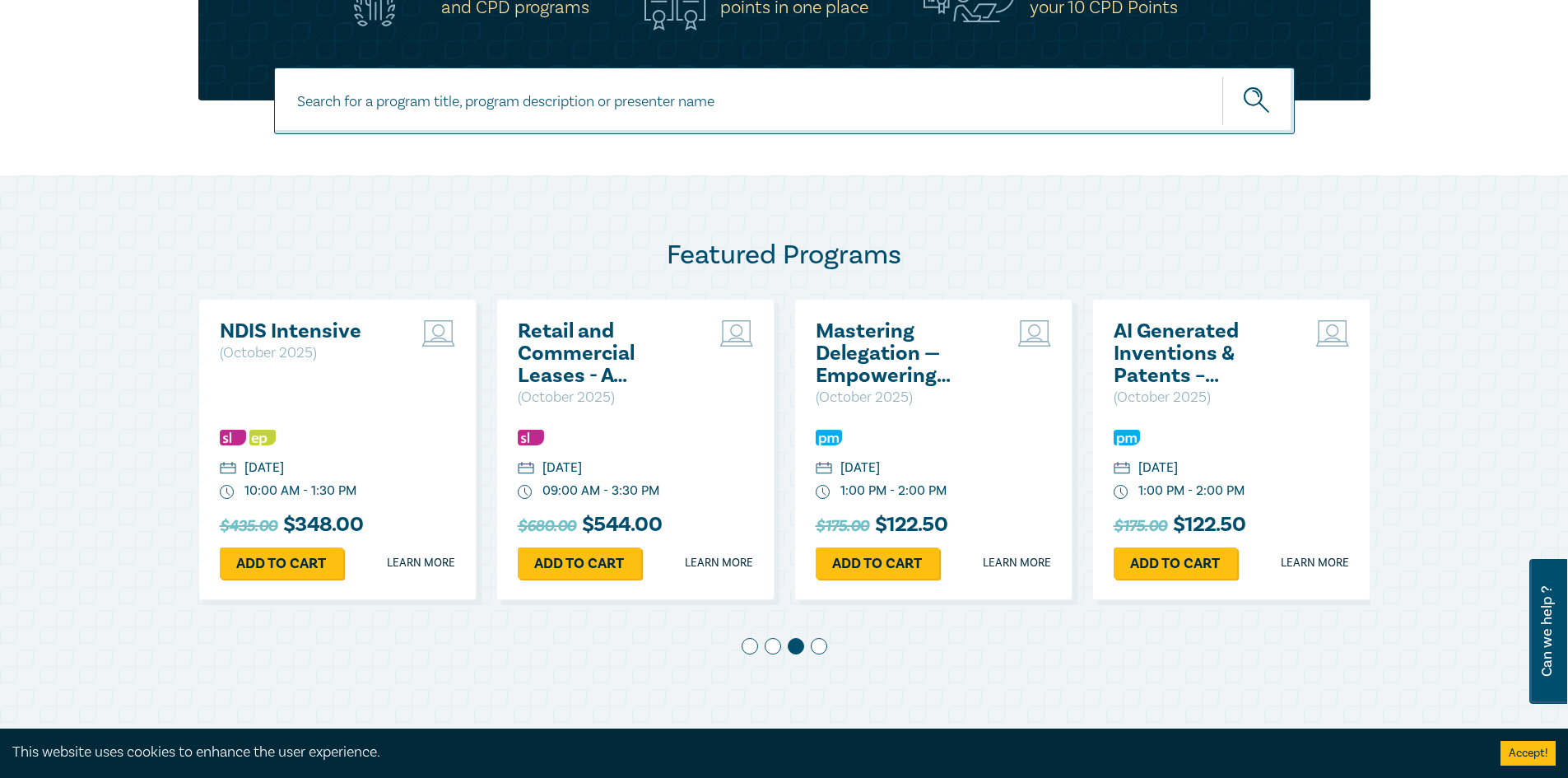
click at [770, 651] on span at bounding box center [773, 647] width 16 height 16
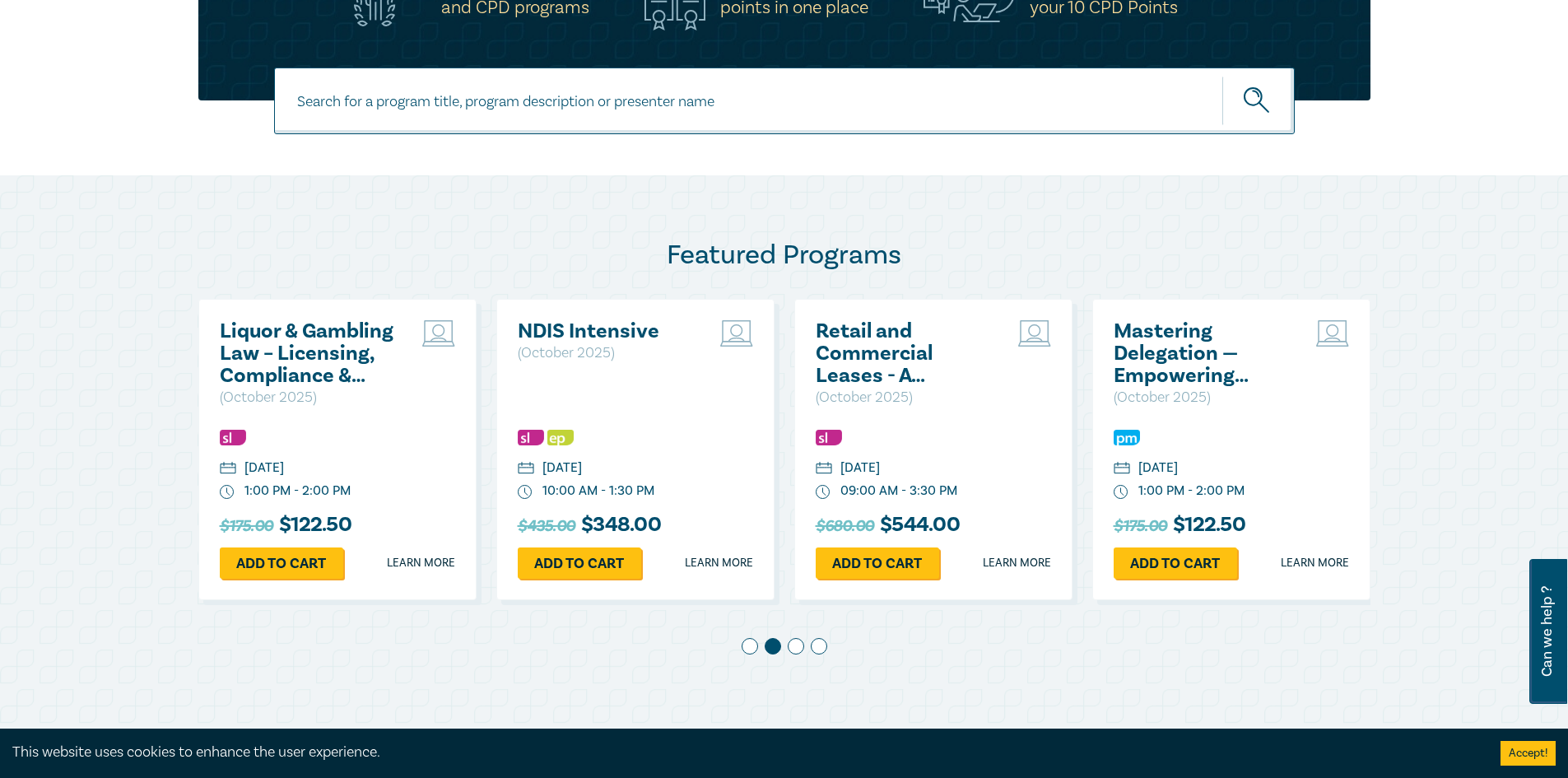
click at [758, 648] on div at bounding box center [784, 649] width 1172 height 23
click at [753, 648] on span at bounding box center [750, 647] width 16 height 16
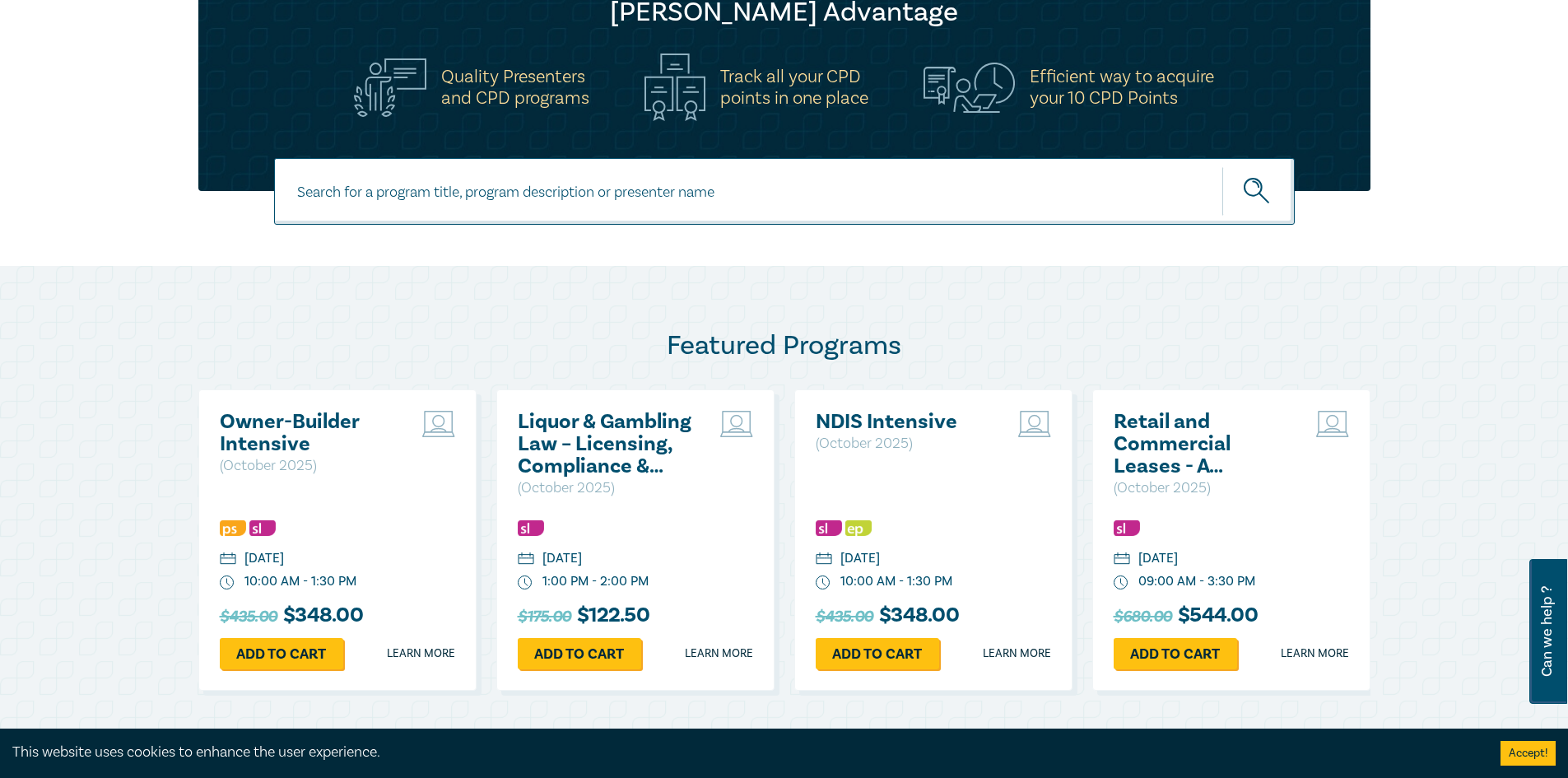
scroll to position [412, 0]
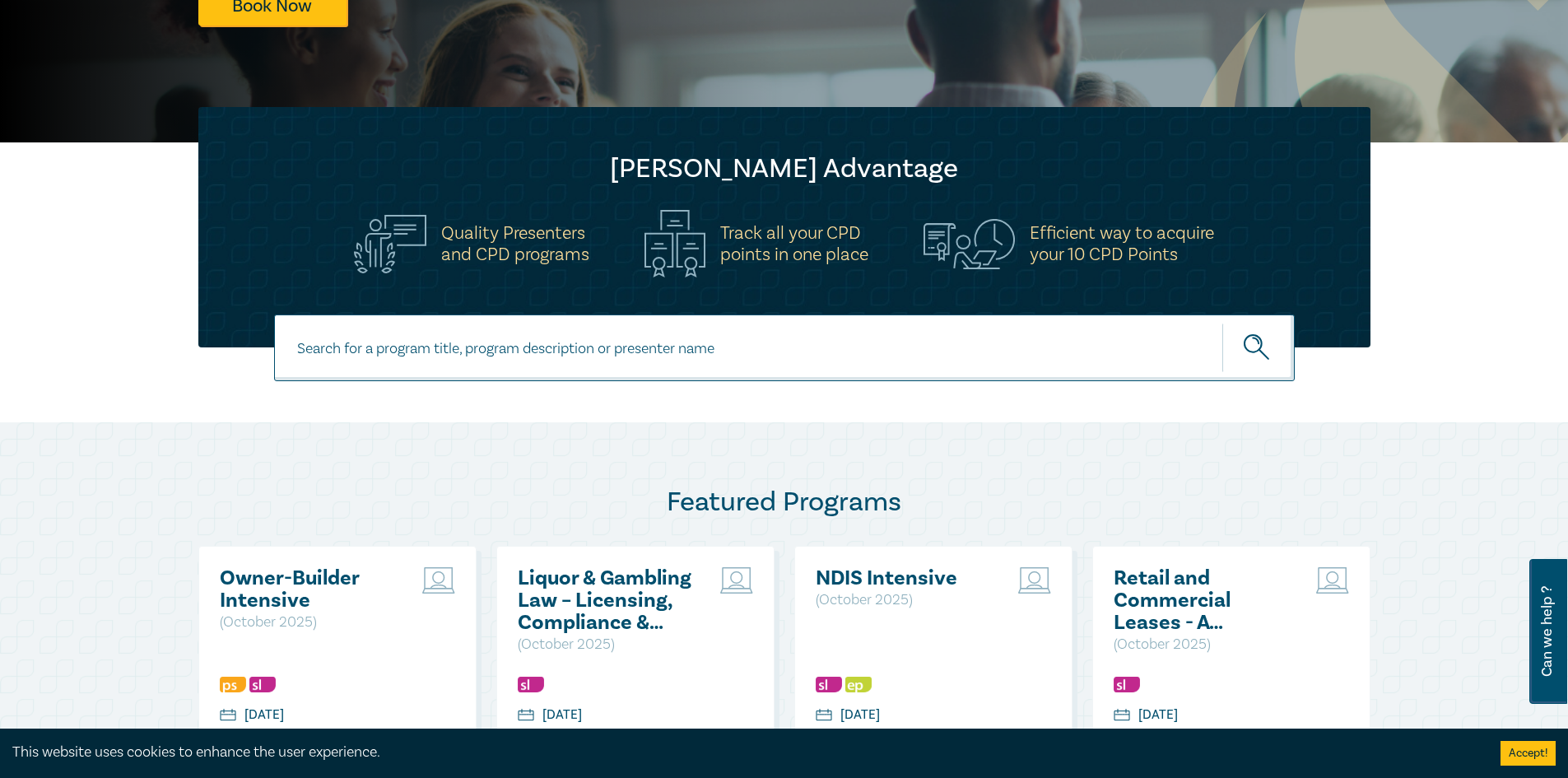
click at [953, 262] on img at bounding box center [969, 244] width 91 height 49
click at [954, 242] on img at bounding box center [969, 244] width 91 height 49
click at [837, 332] on input at bounding box center [784, 348] width 1020 height 67
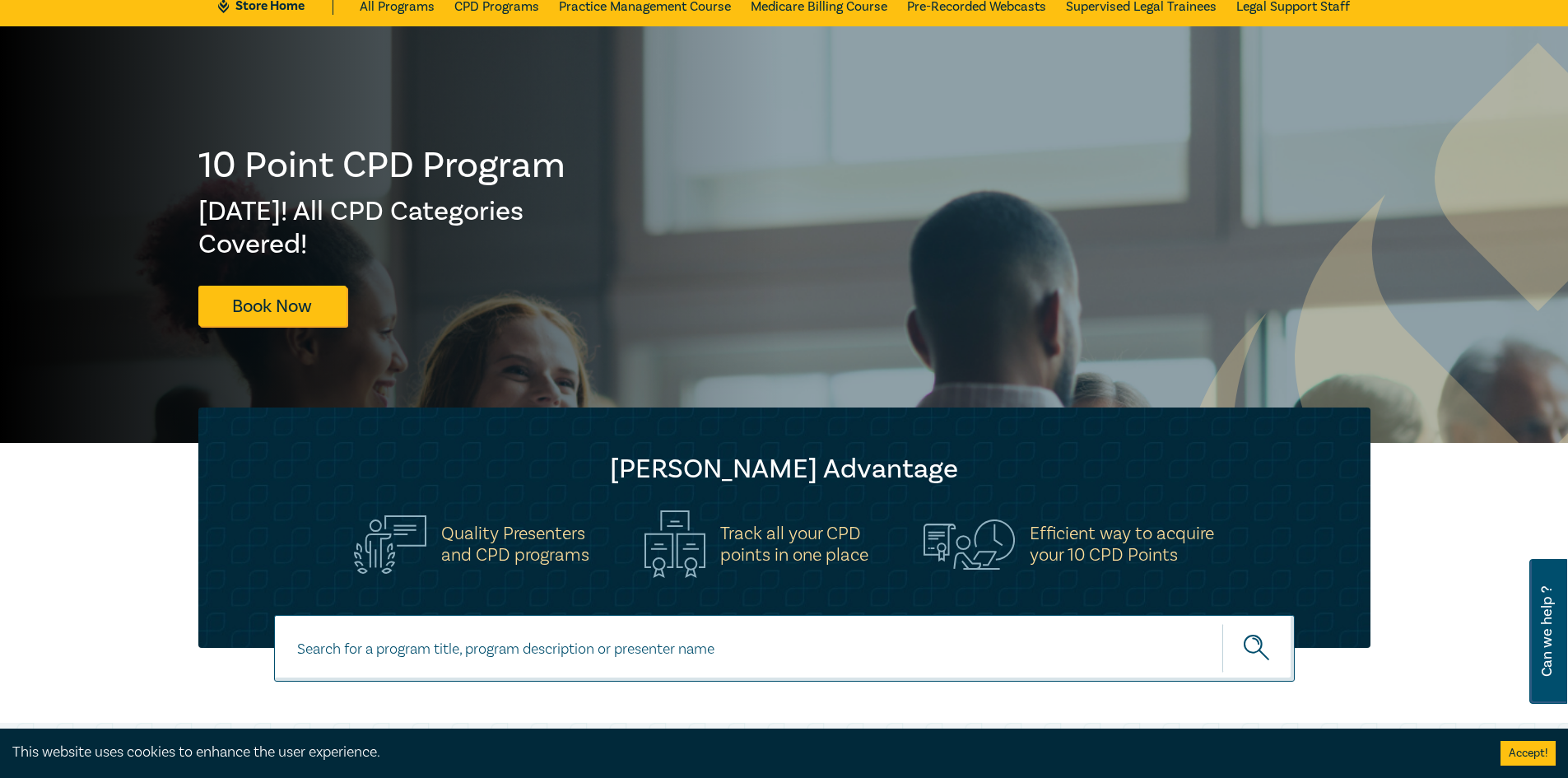
scroll to position [82, 0]
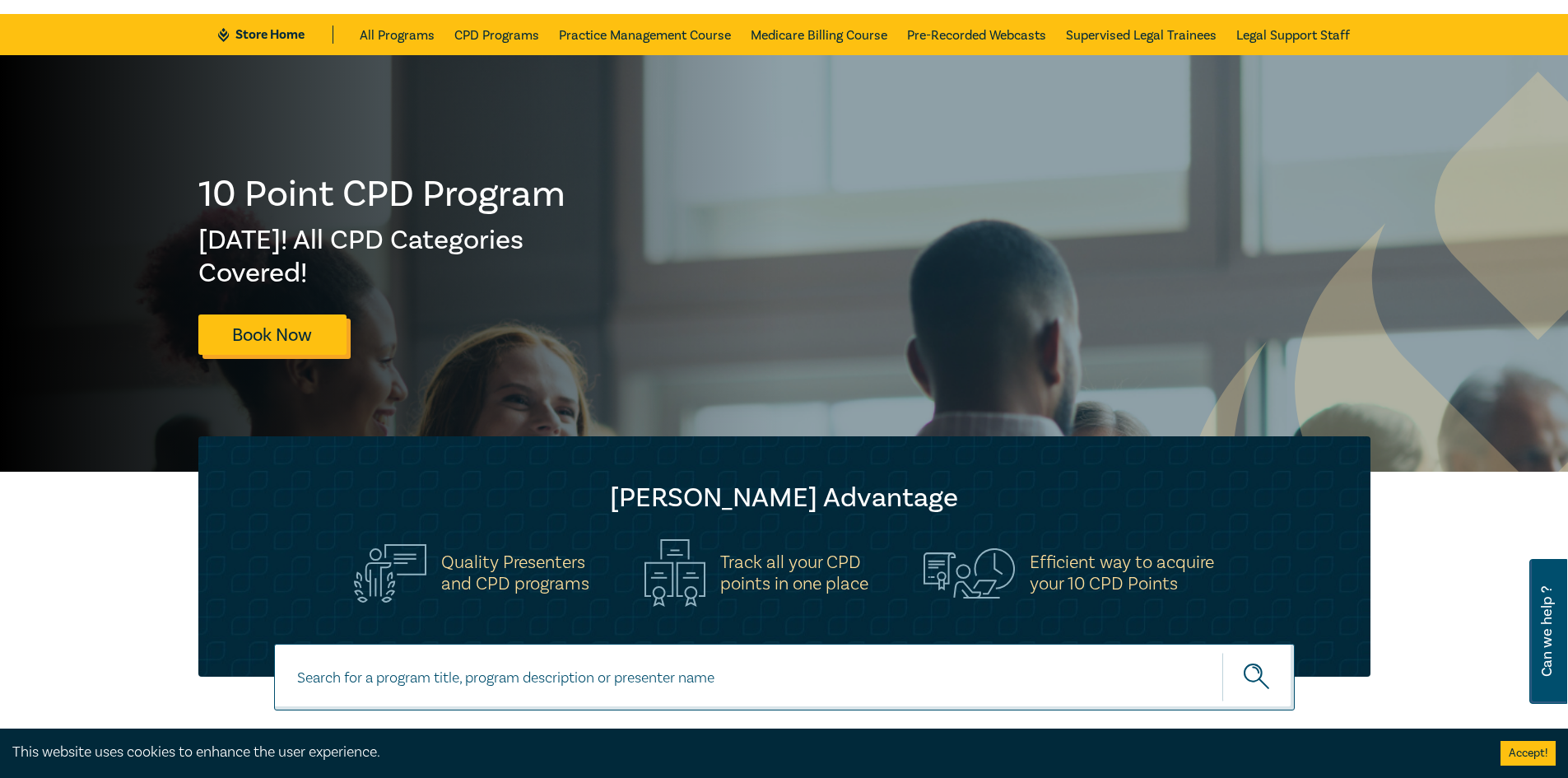
click at [325, 327] on link "Book Now" at bounding box center [272, 335] width 148 height 40
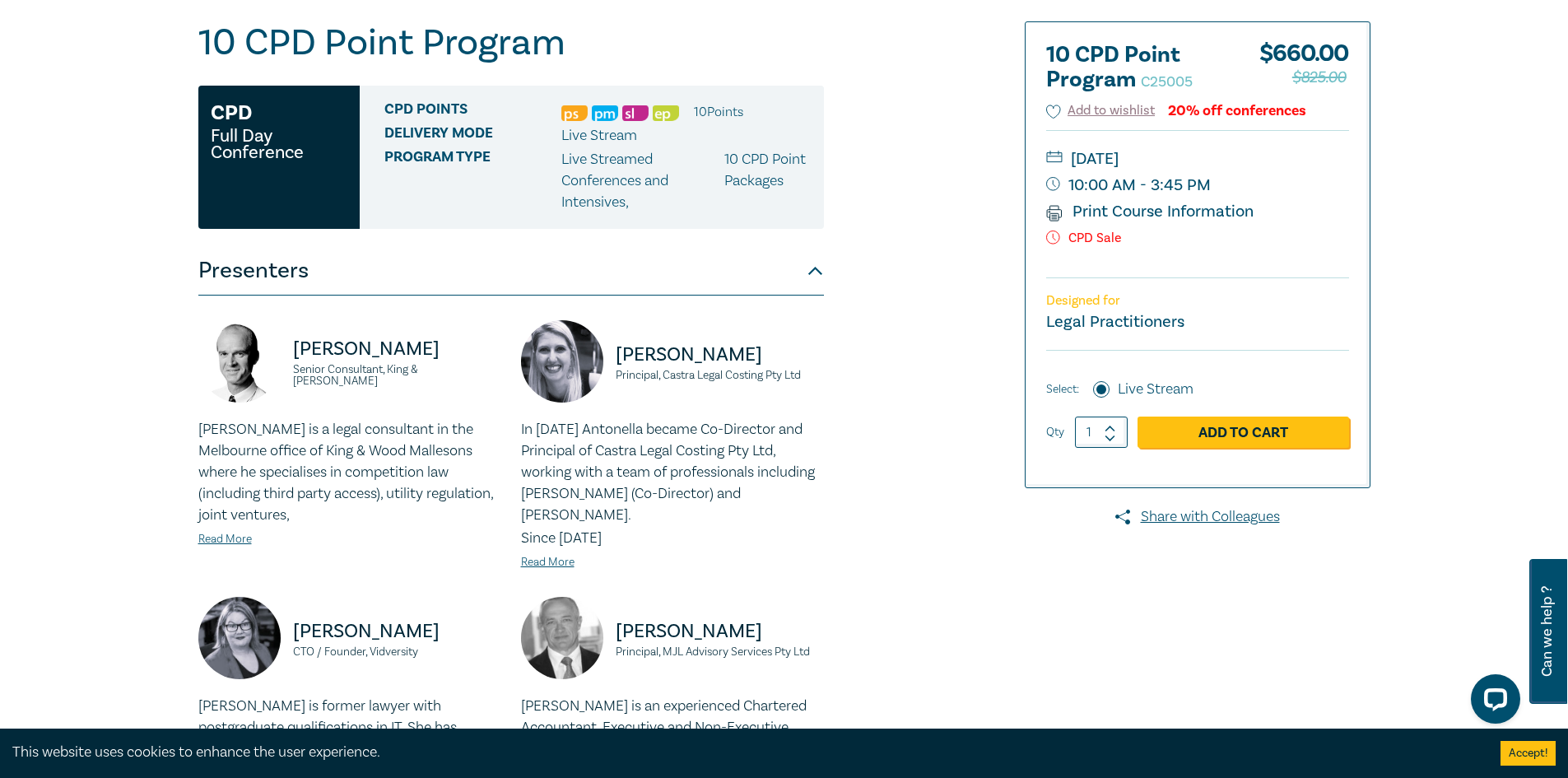
scroll to position [82, 0]
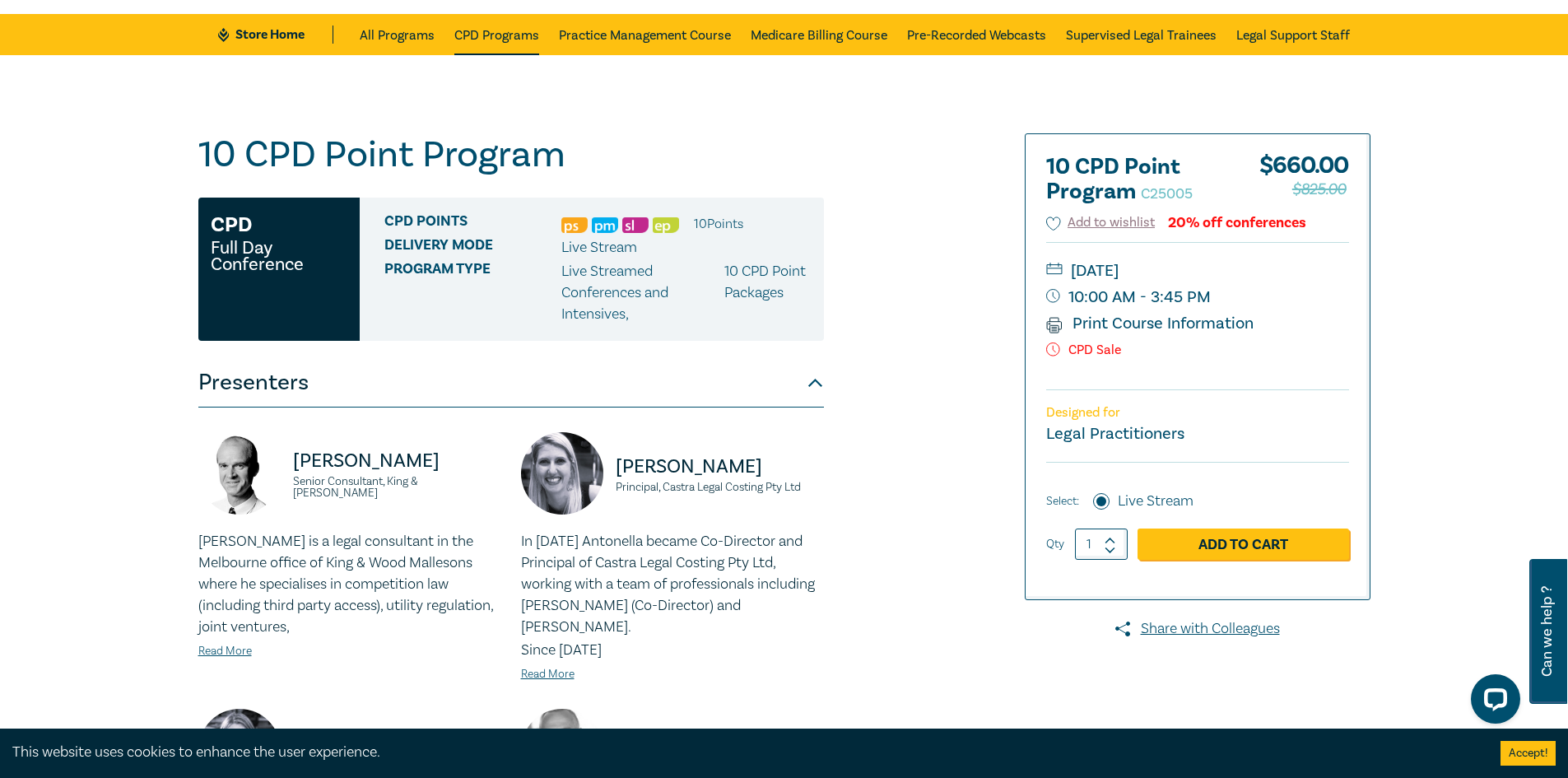
click at [496, 37] on link "CPD Programs" at bounding box center [497, 34] width 85 height 41
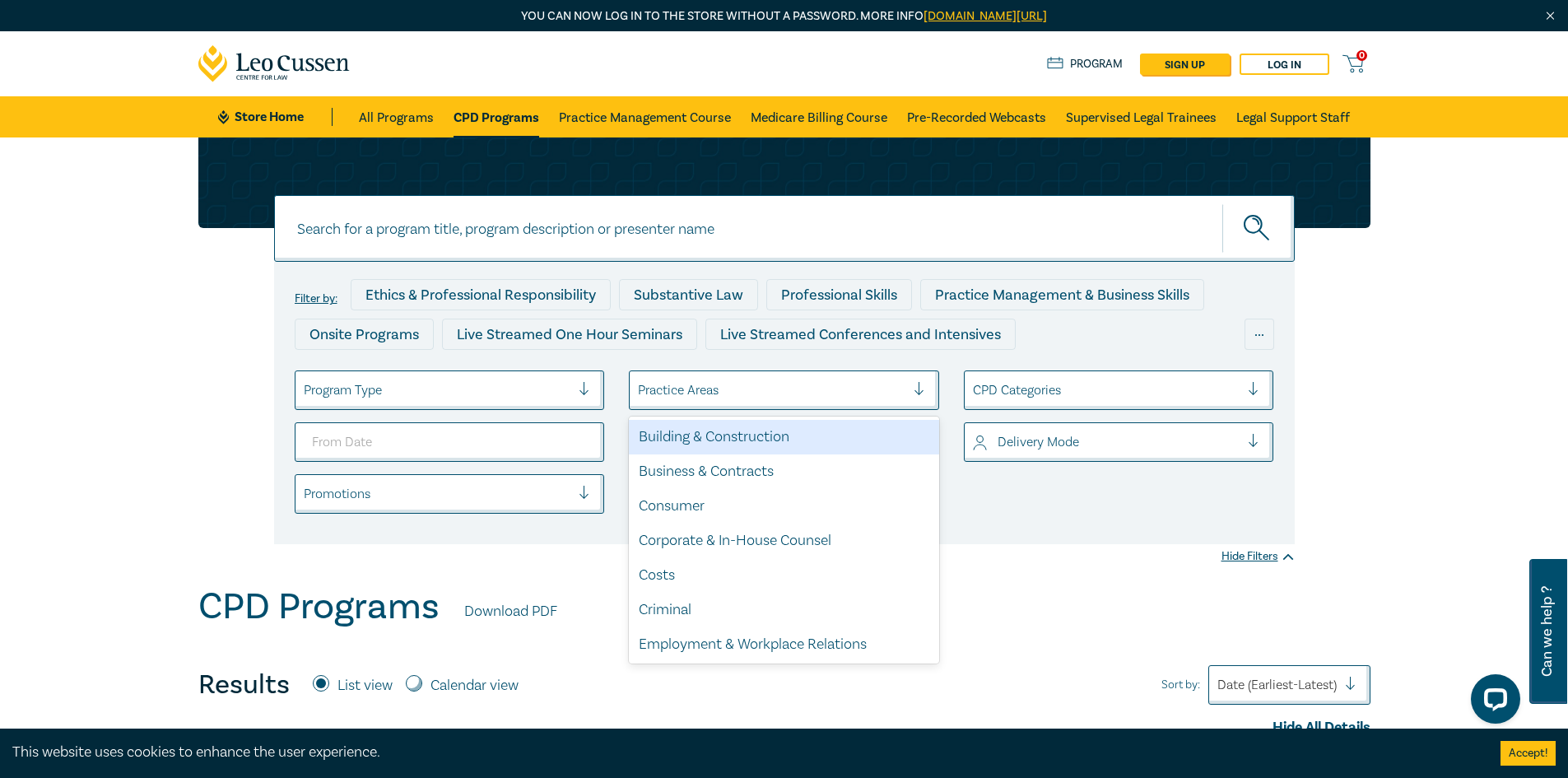
click at [700, 388] on div at bounding box center [771, 390] width 267 height 21
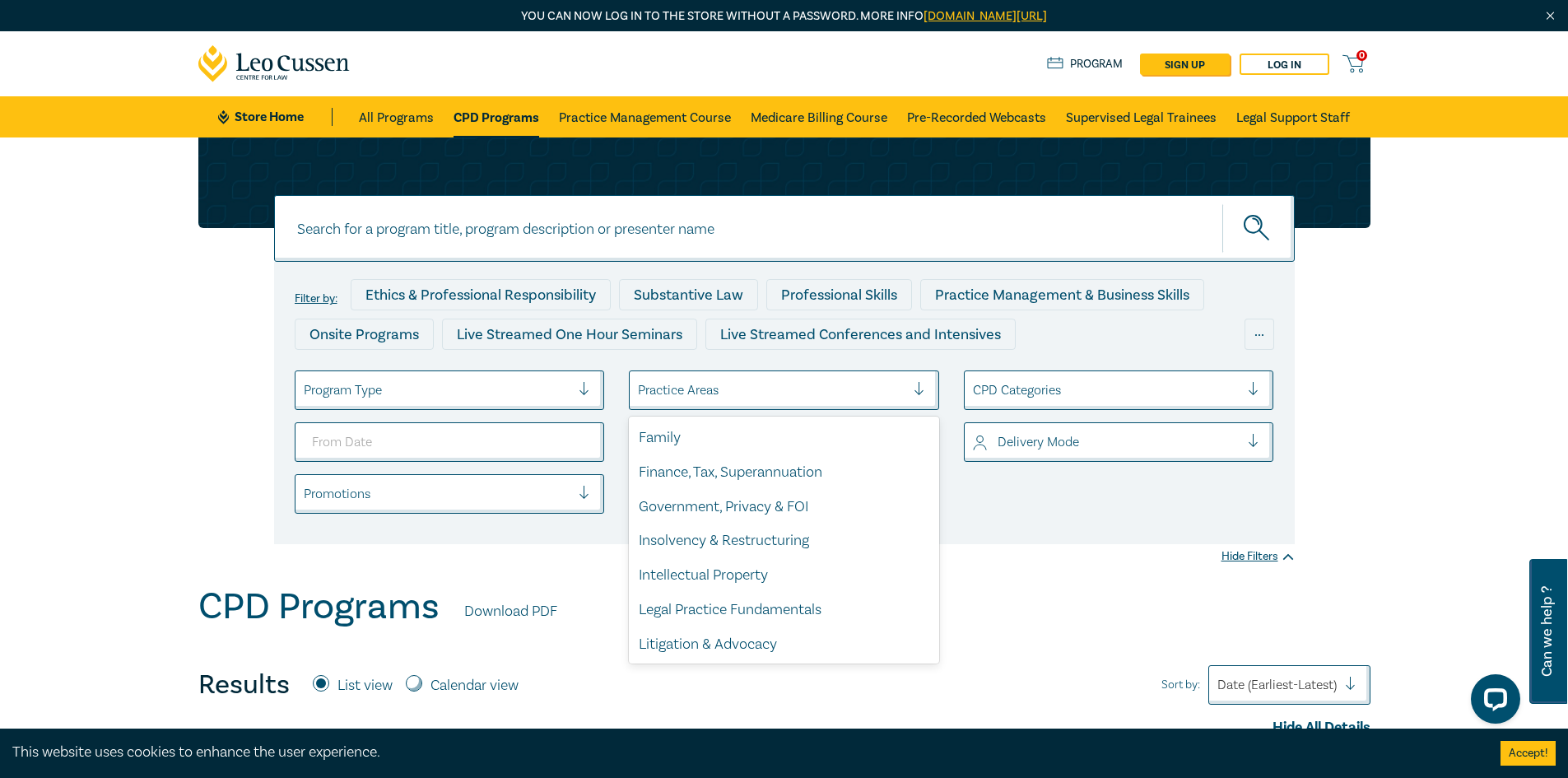
scroll to position [237, 0]
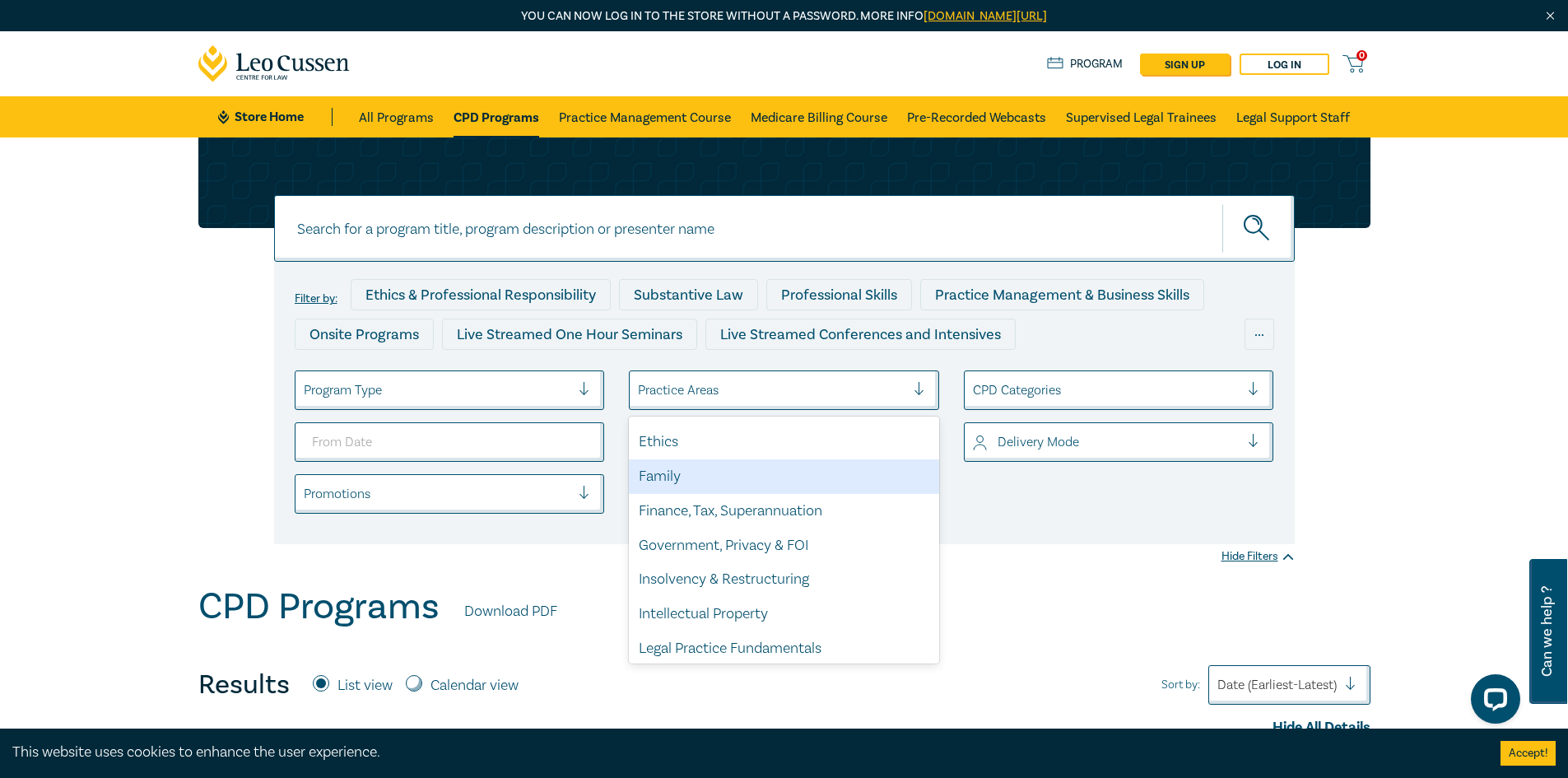
click at [731, 485] on div "Family" at bounding box center [784, 477] width 310 height 35
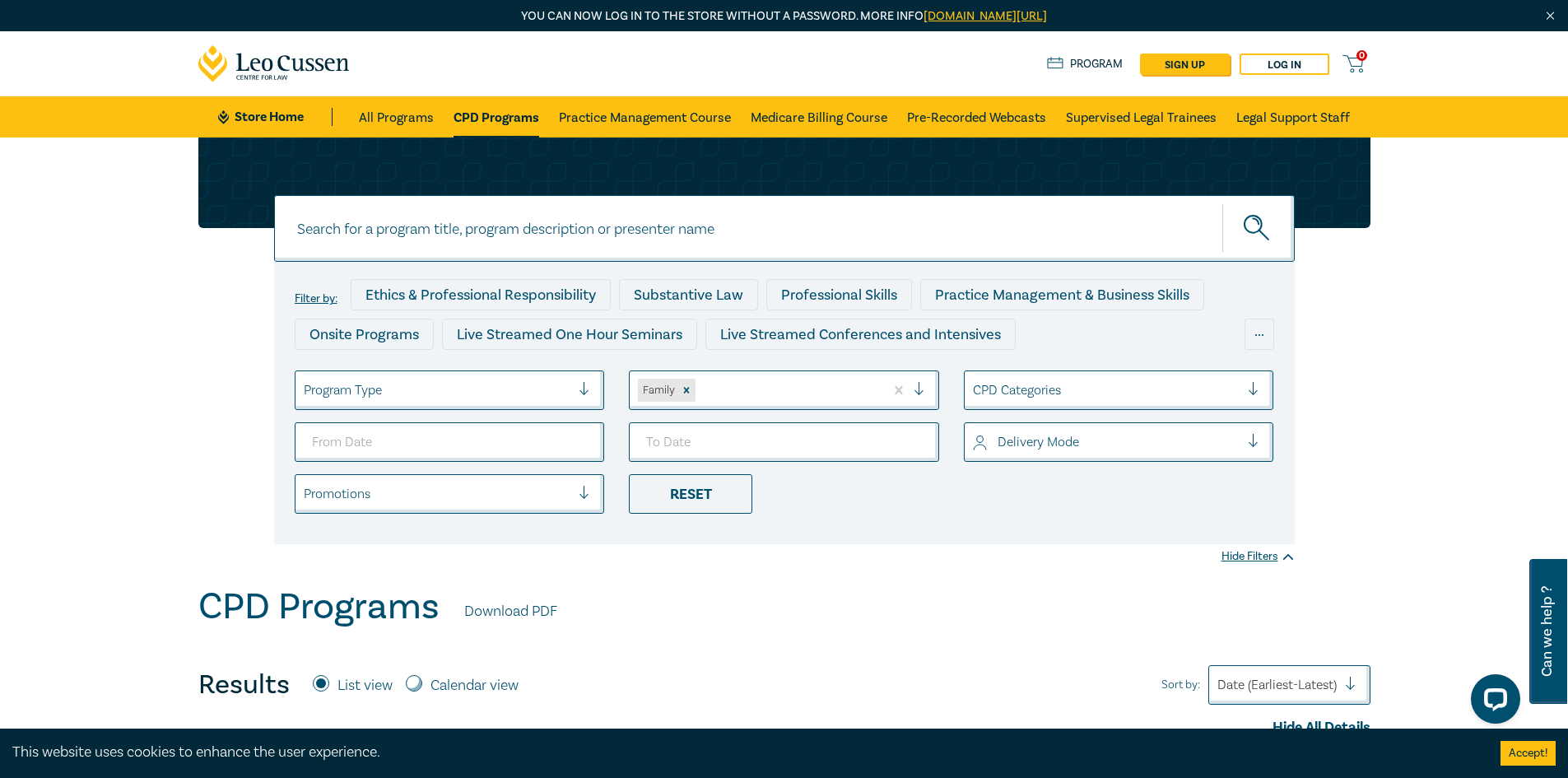
click at [556, 392] on div at bounding box center [437, 390] width 267 height 21
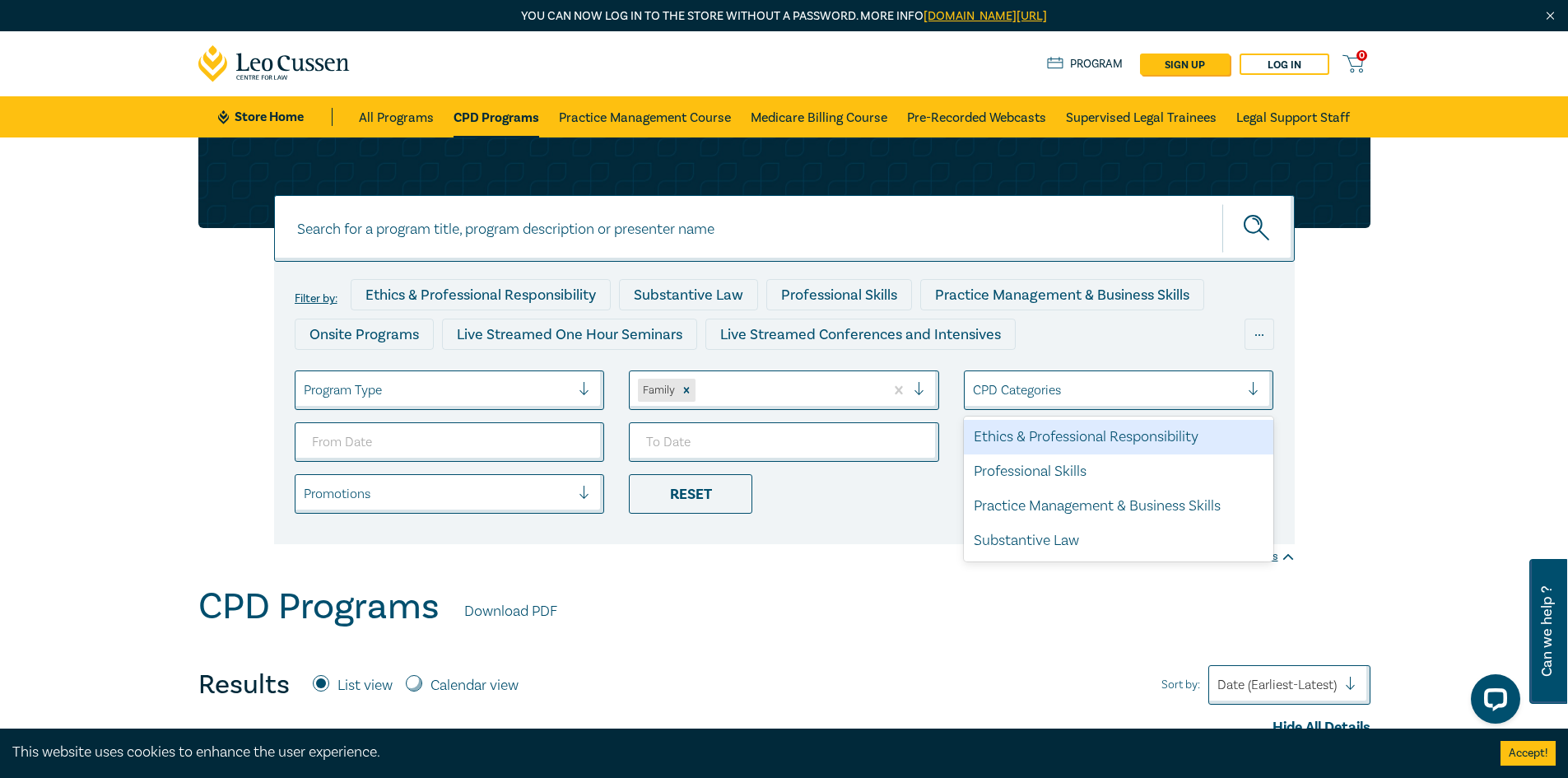
click at [973, 383] on input "select" at bounding box center [975, 391] width 4 height 18
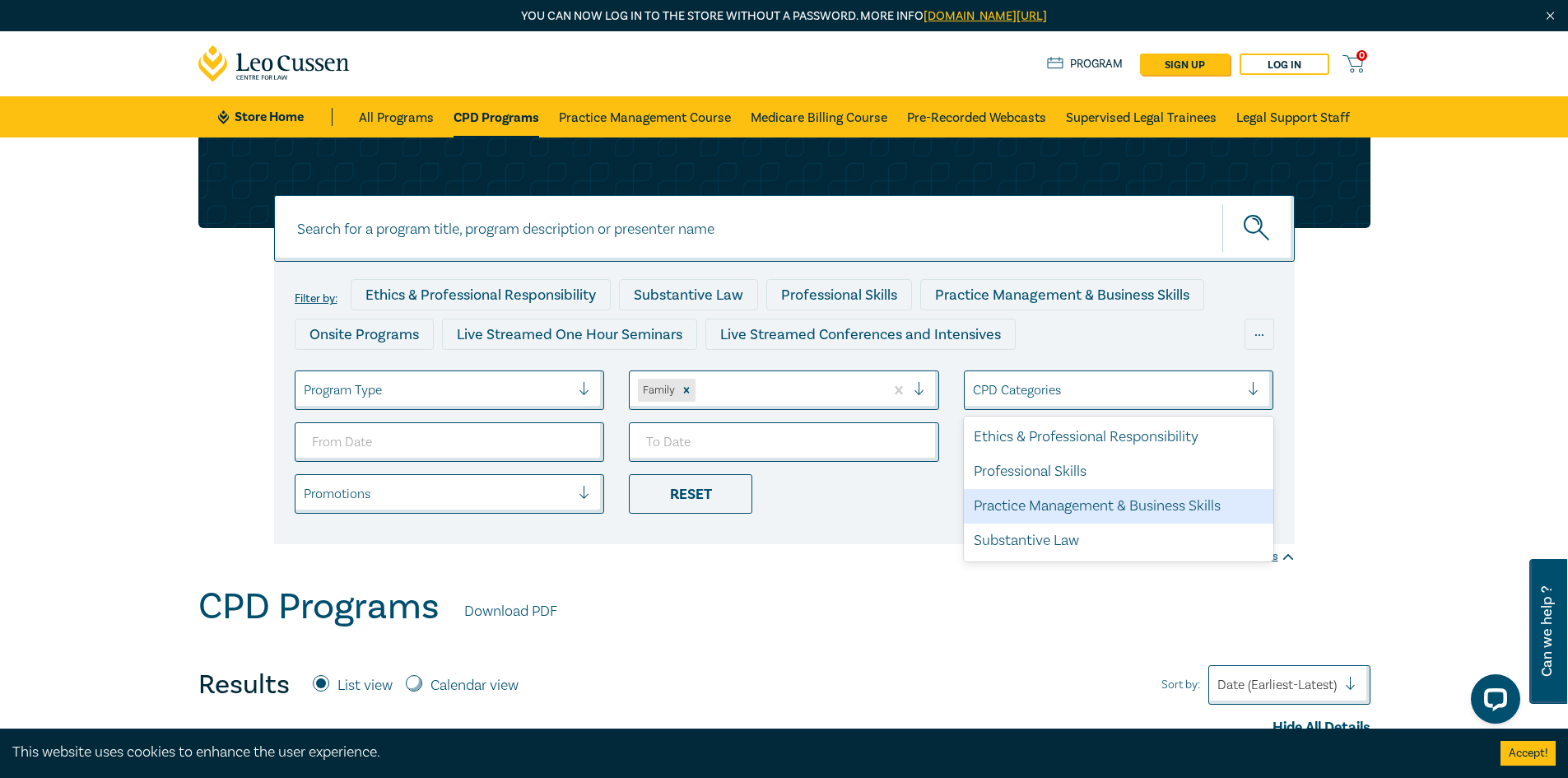
click at [1034, 498] on div "Practice Management & Business Skills" at bounding box center [1119, 507] width 310 height 35
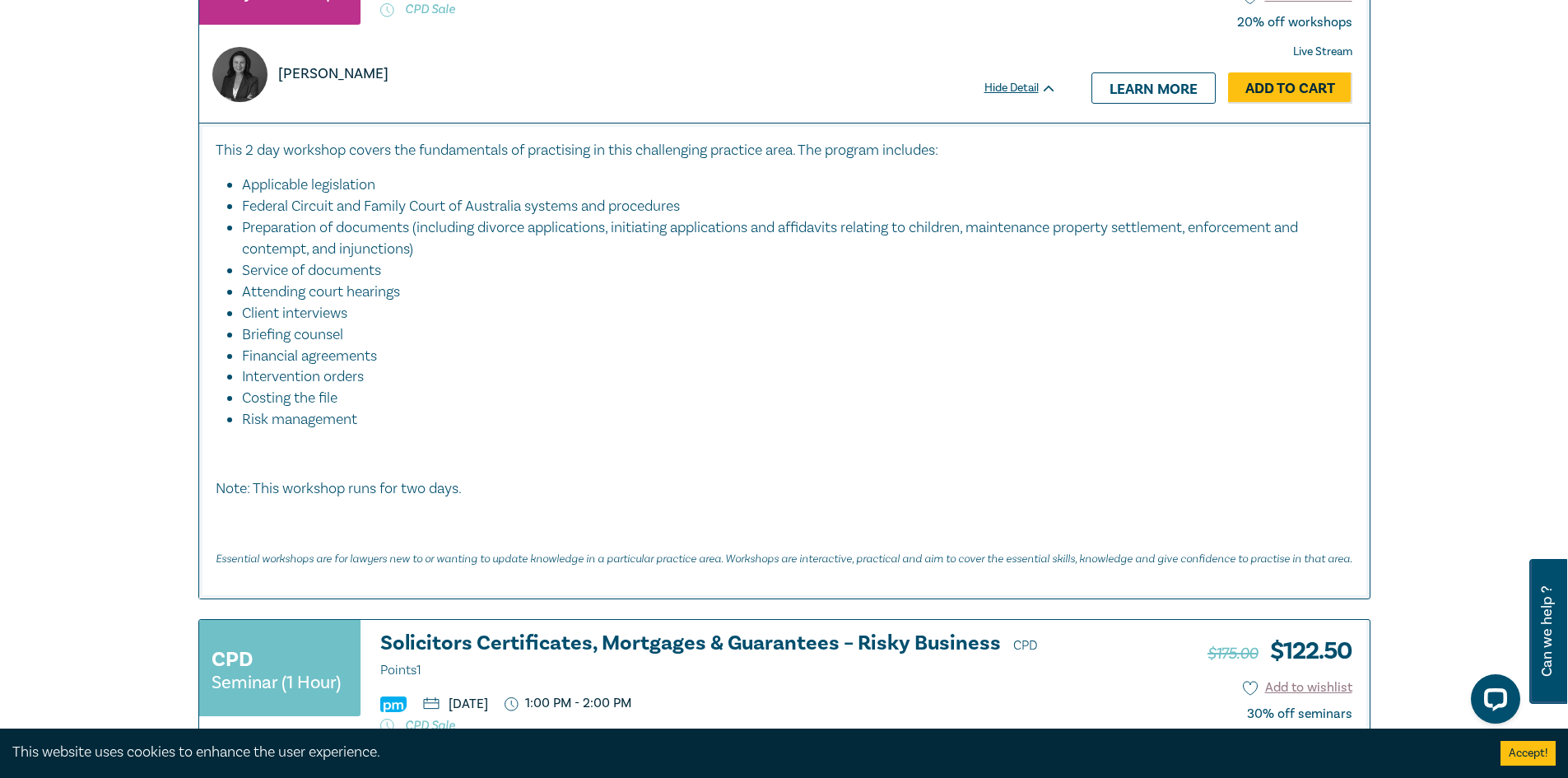
scroll to position [1071, 0]
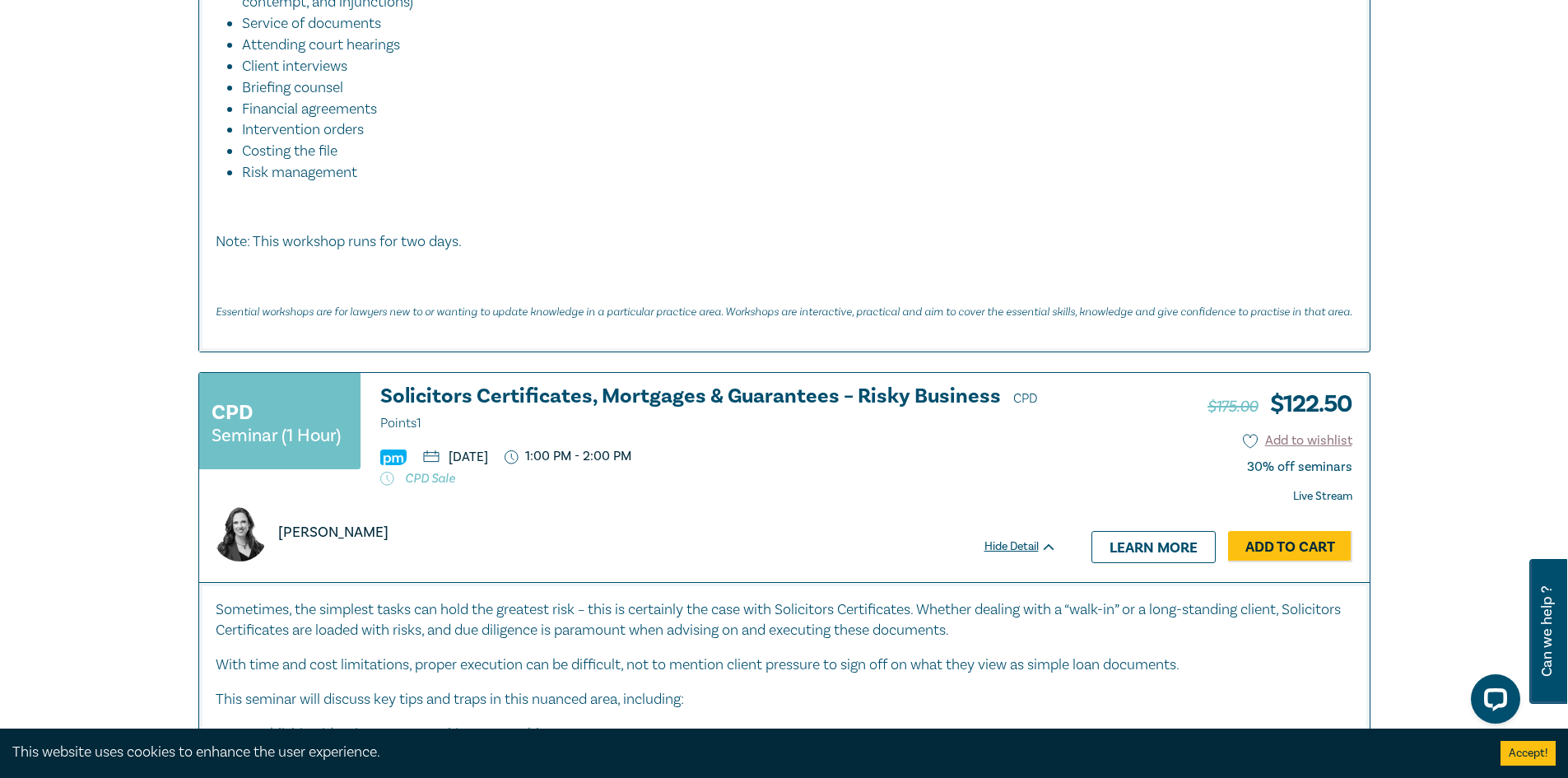
click at [481, 403] on h3 "Solicitors Certificates, Mortgages & Guarantees – Risky Business CPD Points 1" at bounding box center [718, 410] width 676 height 49
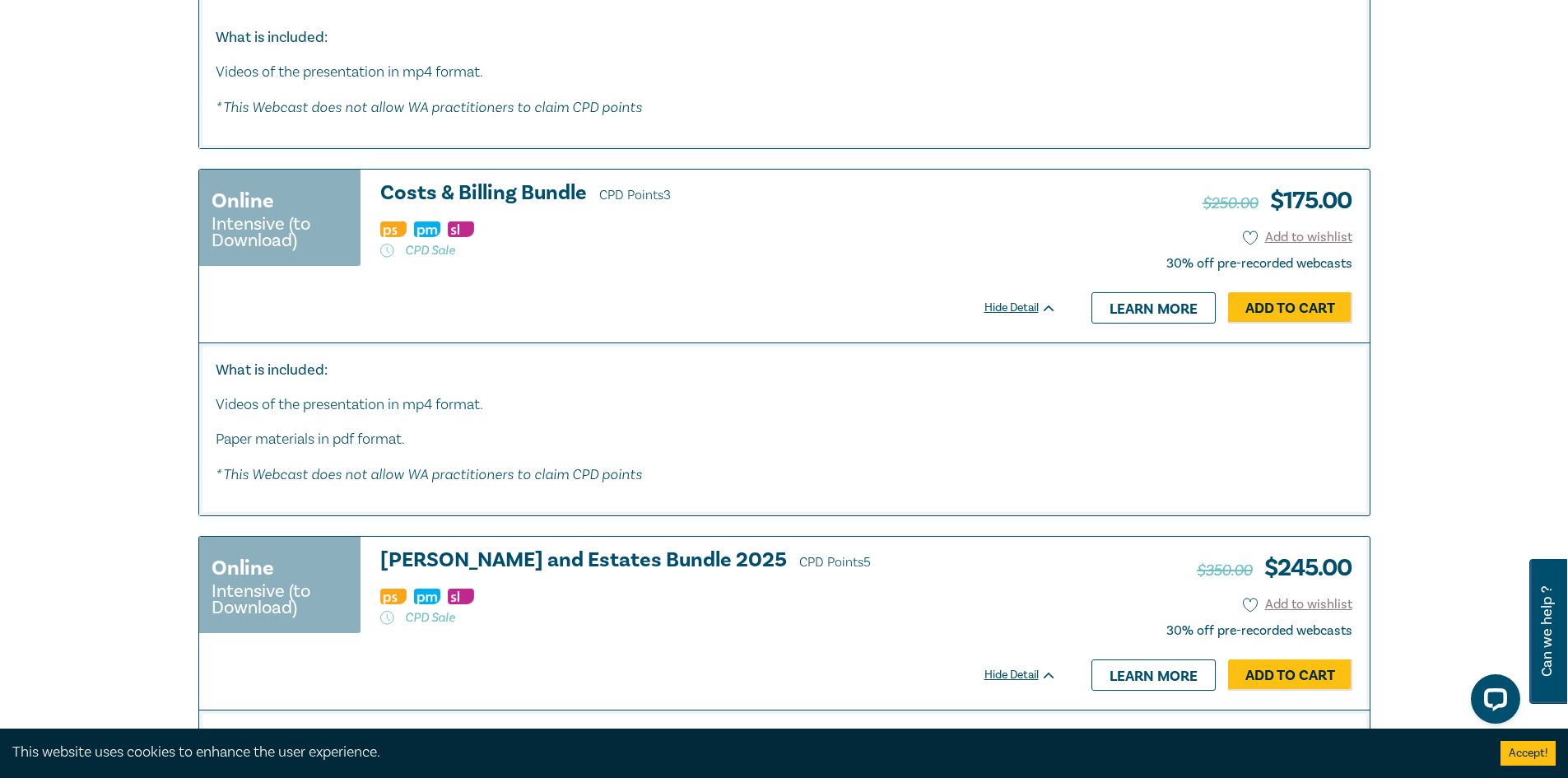
scroll to position [6091, 0]
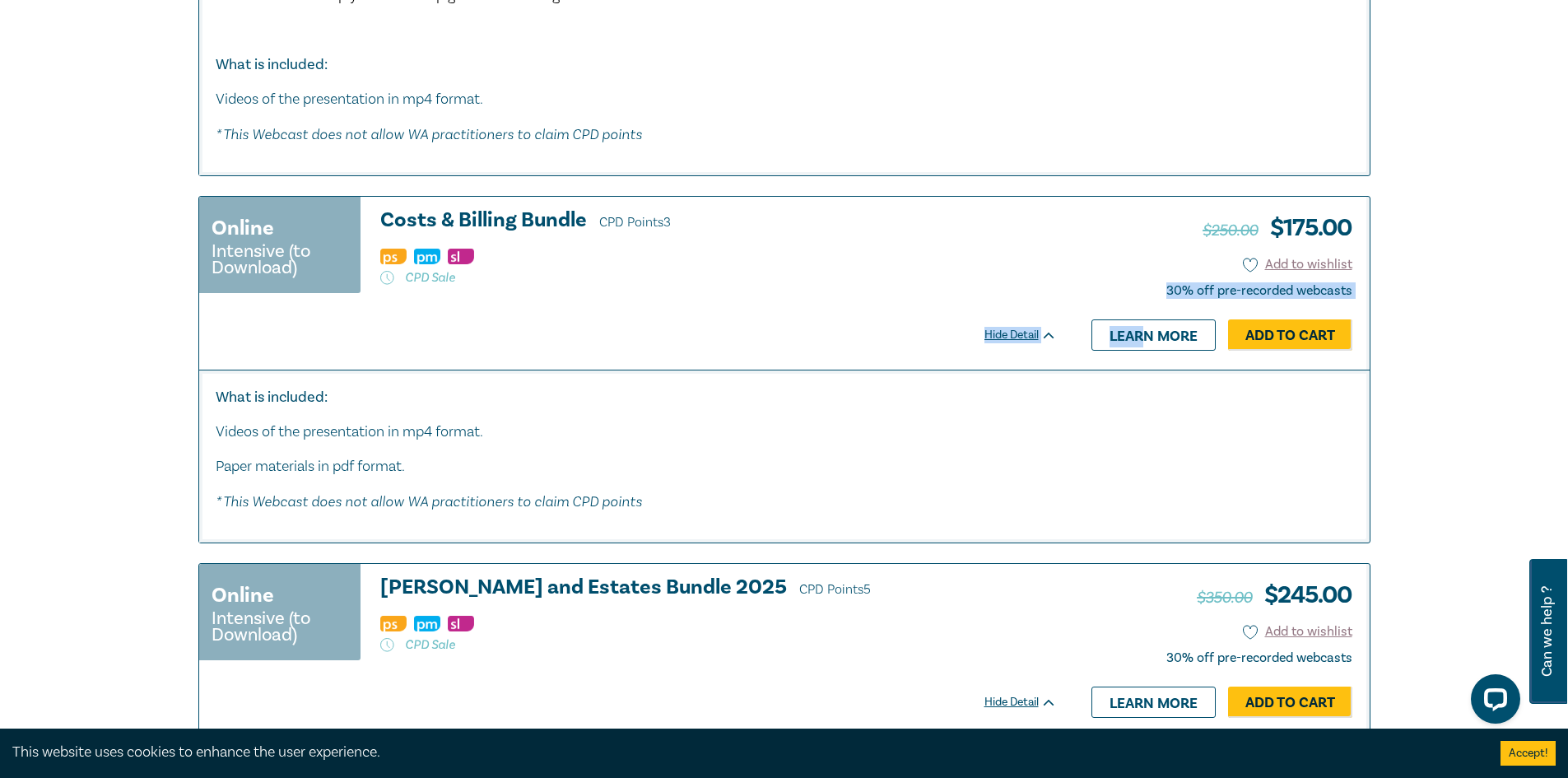
click at [1150, 289] on div "$250.00 $ 175.00 Add to wishlist 30% off pre-recorded webcasts Hide Detail Lear…" at bounding box center [1221, 283] width 297 height 173
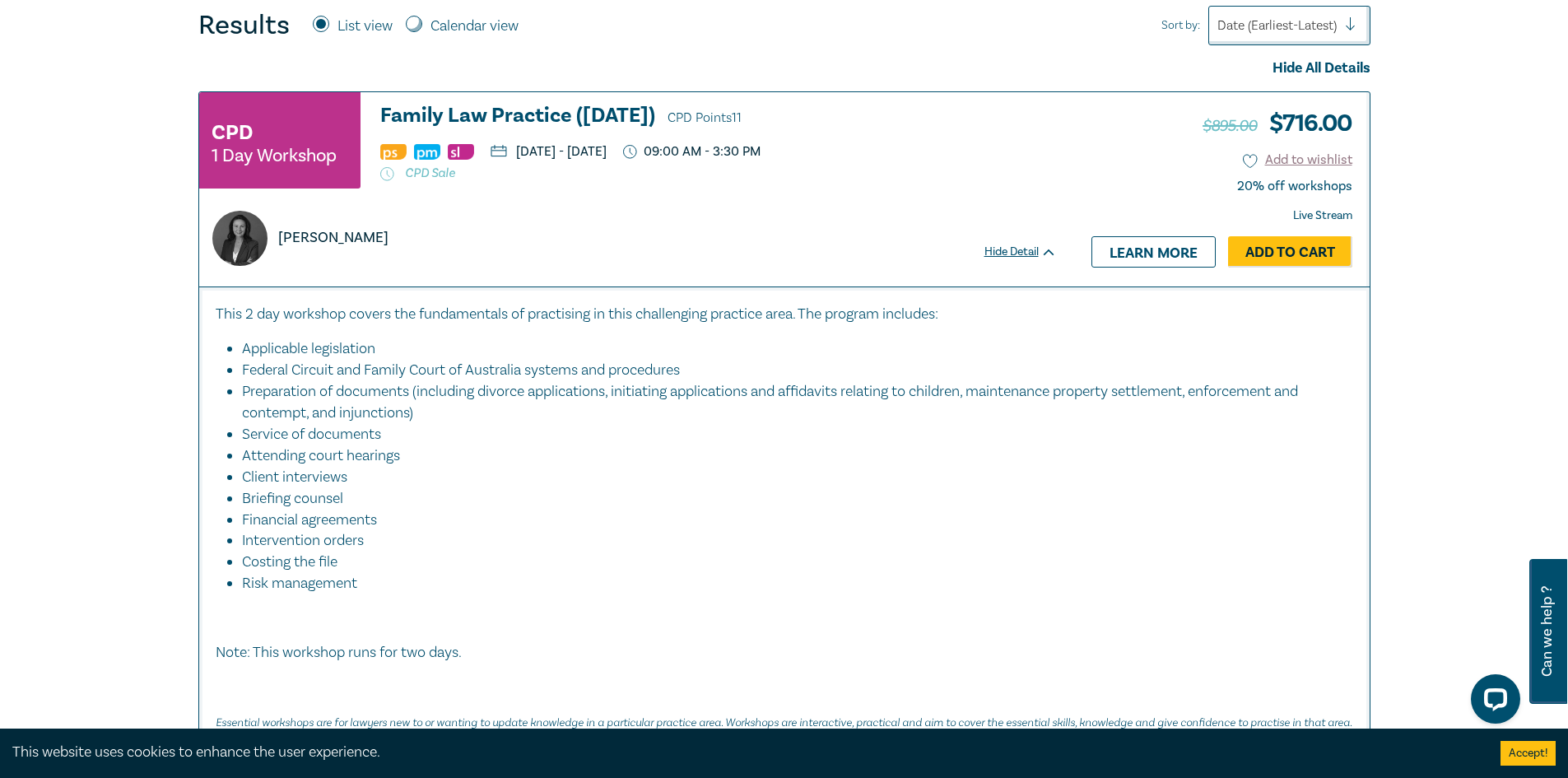
scroll to position [737, 0]
